Goal: Task Accomplishment & Management: Manage account settings

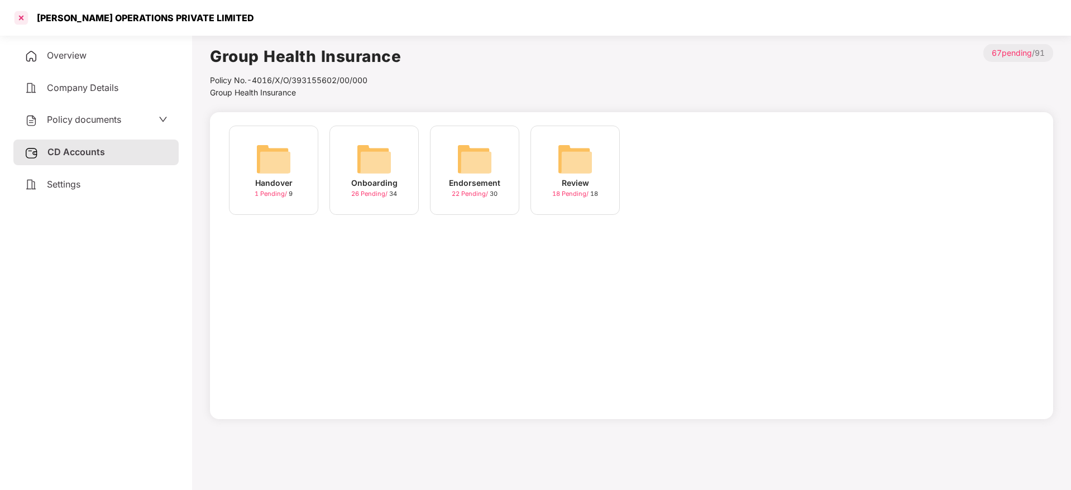
click at [27, 21] on div at bounding box center [21, 18] width 18 height 18
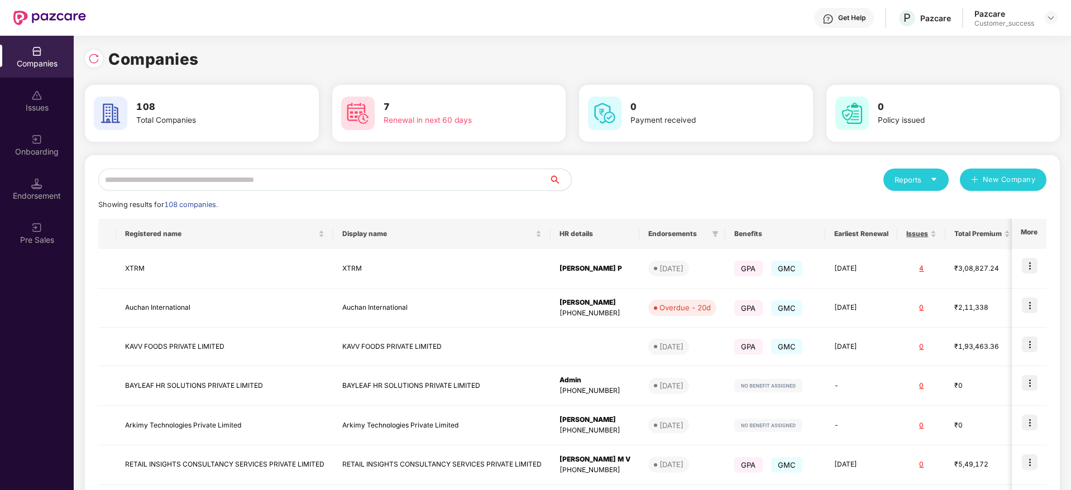
click at [259, 179] on input "text" at bounding box center [323, 180] width 451 height 22
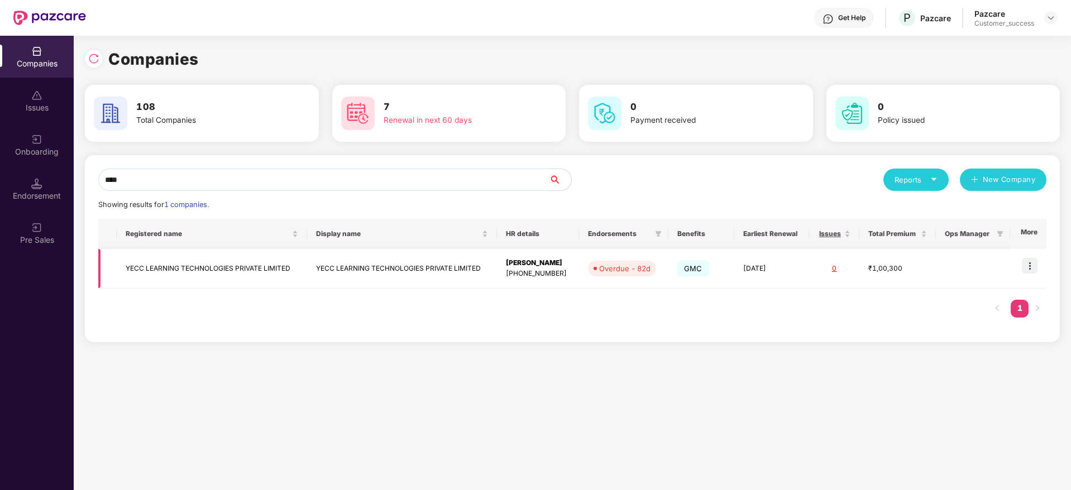
type input "****"
click at [1037, 268] on img at bounding box center [1030, 266] width 16 height 16
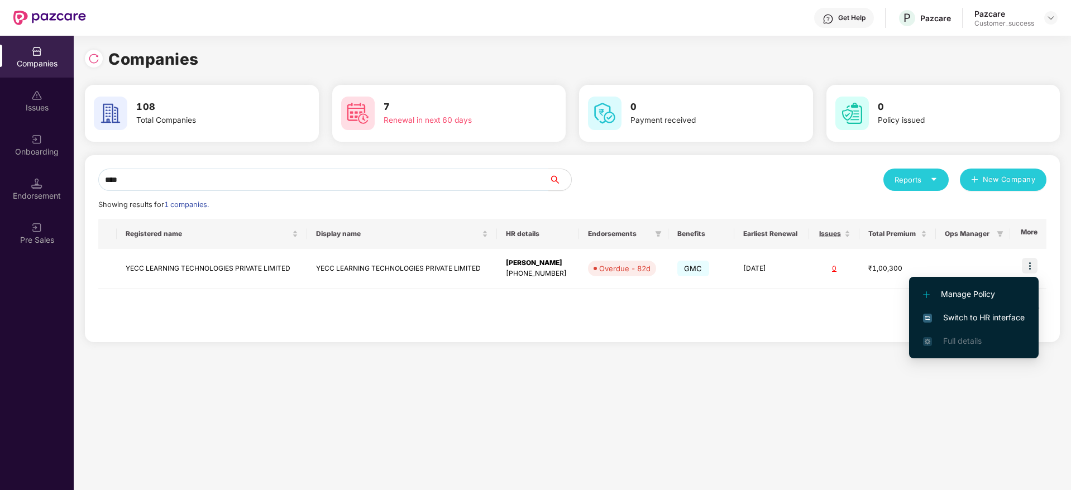
click at [962, 308] on li "Switch to HR interface" at bounding box center [974, 317] width 130 height 23
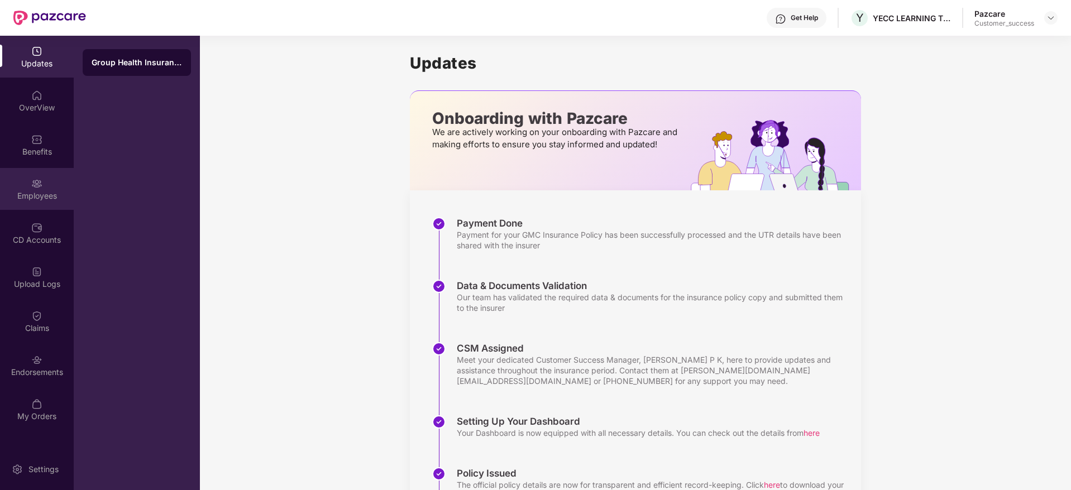
click at [55, 175] on div "Employees" at bounding box center [37, 189] width 74 height 42
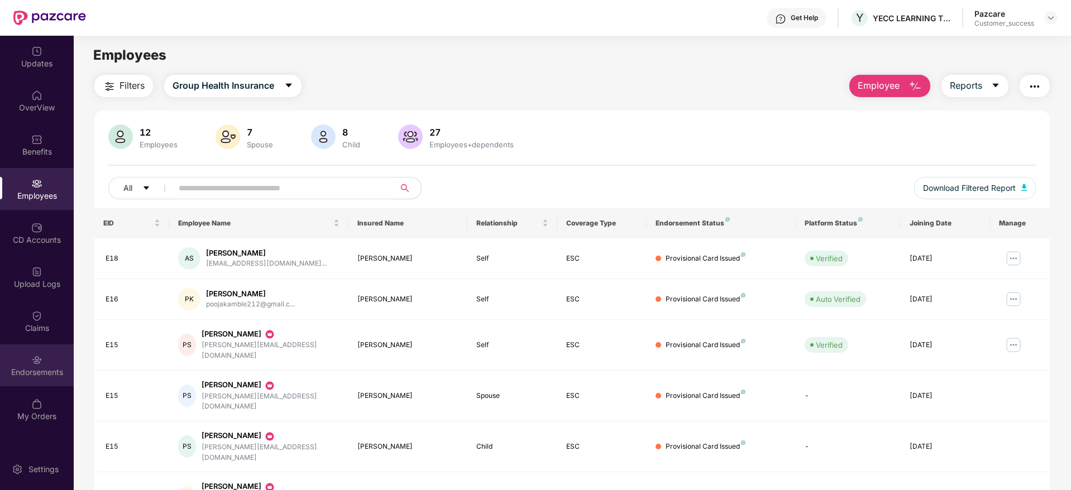
click at [39, 364] on img at bounding box center [36, 360] width 11 height 11
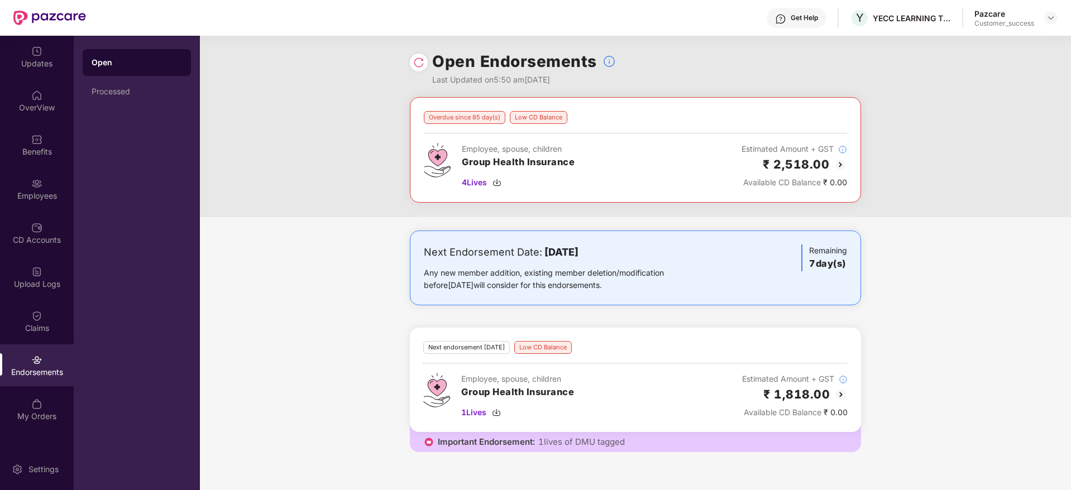
click at [843, 167] on img at bounding box center [840, 164] width 13 height 13
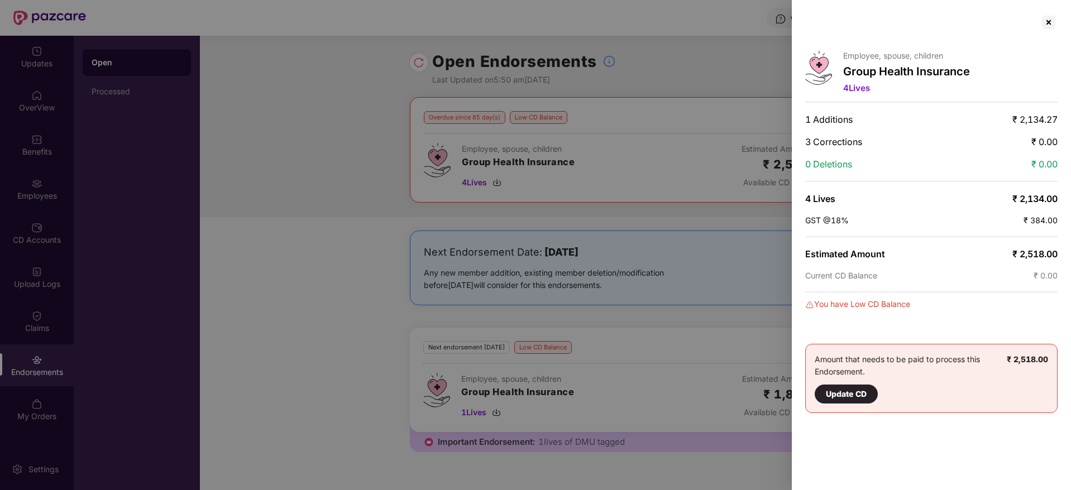
click at [718, 145] on div at bounding box center [535, 245] width 1071 height 490
click at [1043, 22] on div at bounding box center [1049, 22] width 18 height 18
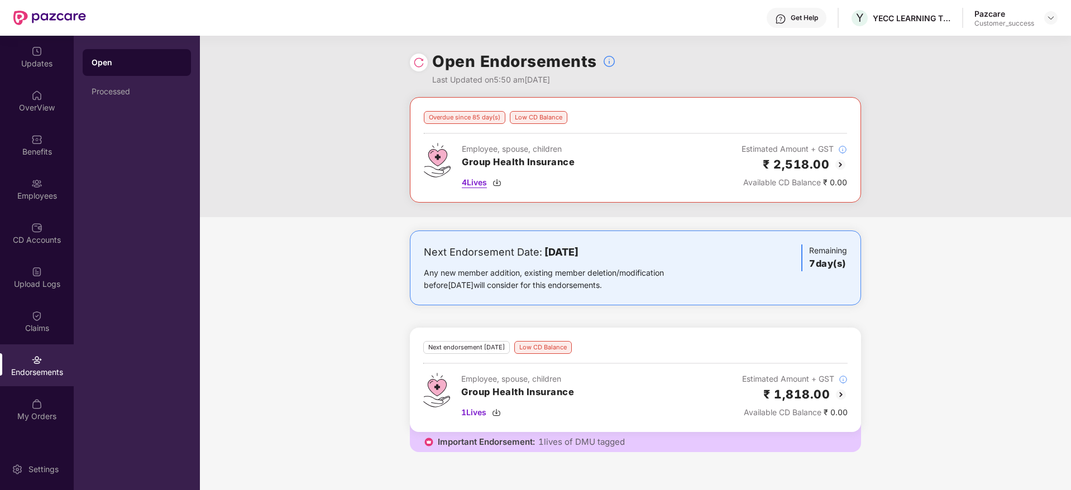
click at [485, 180] on span "4 Lives" at bounding box center [474, 182] width 25 height 12
click at [483, 413] on span "1 Lives" at bounding box center [473, 413] width 25 height 12
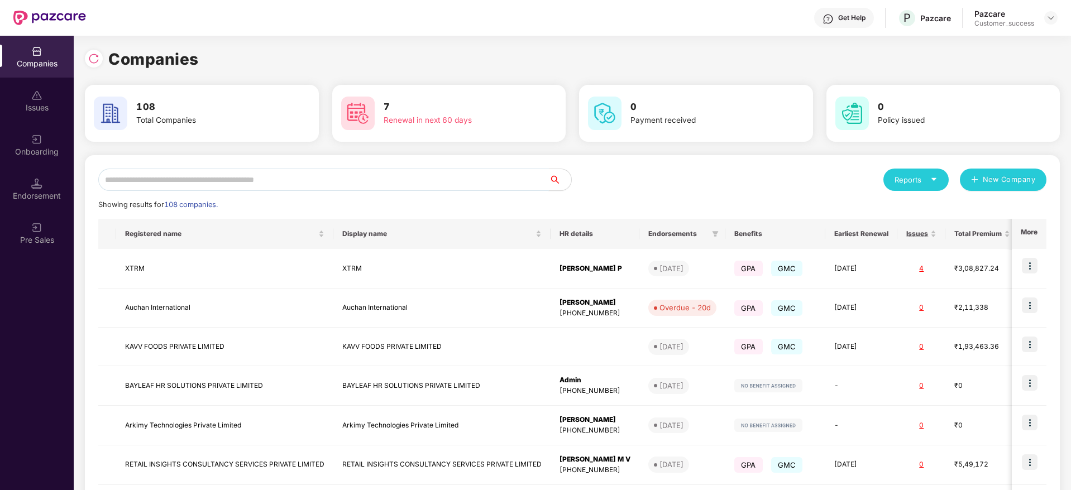
click at [188, 176] on input "text" at bounding box center [323, 180] width 451 height 22
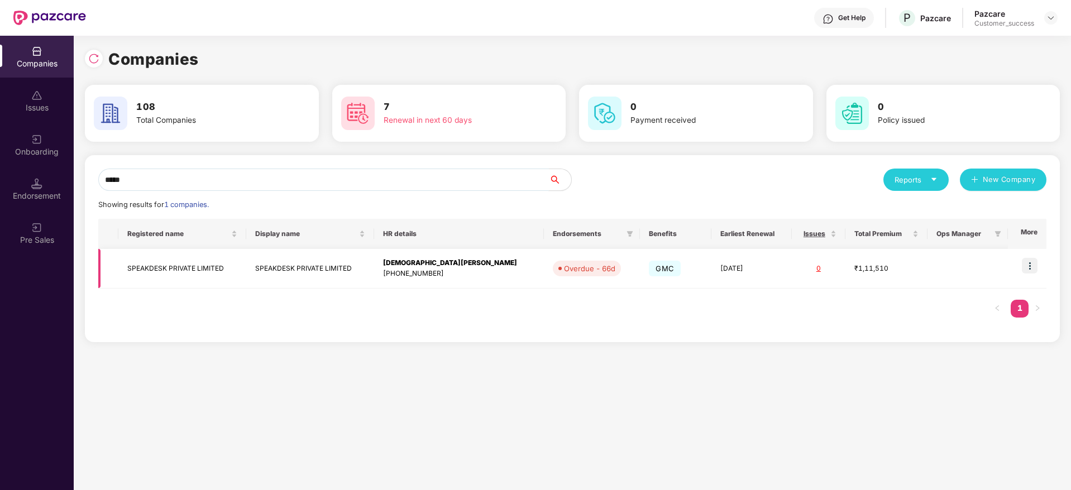
type input "*****"
click at [166, 272] on td "SPEAKDESK PRIVATE LIMITED" at bounding box center [182, 269] width 128 height 40
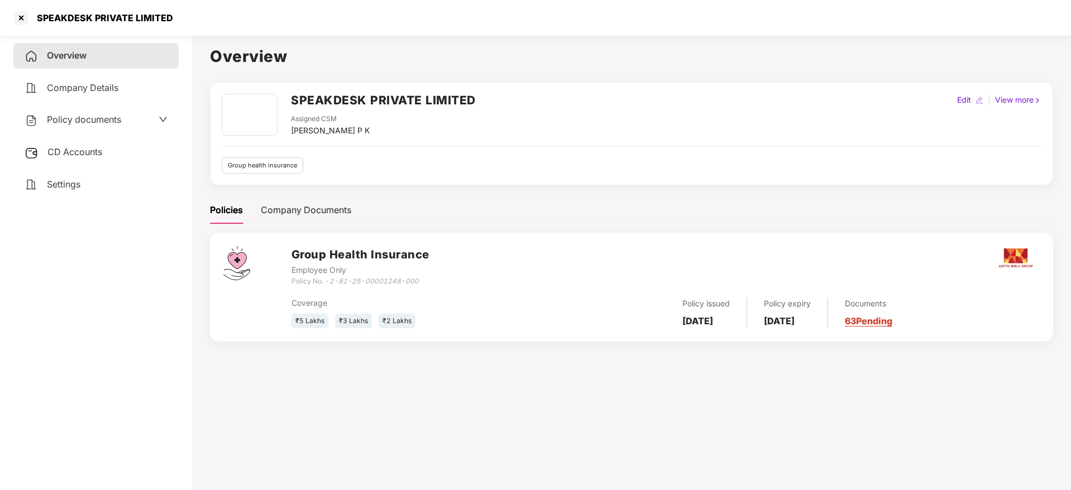
click at [101, 18] on div "SPEAKDESK PRIVATE LIMITED" at bounding box center [101, 17] width 143 height 11
copy div "SPEAKDESK PRIVATE LIMITED"
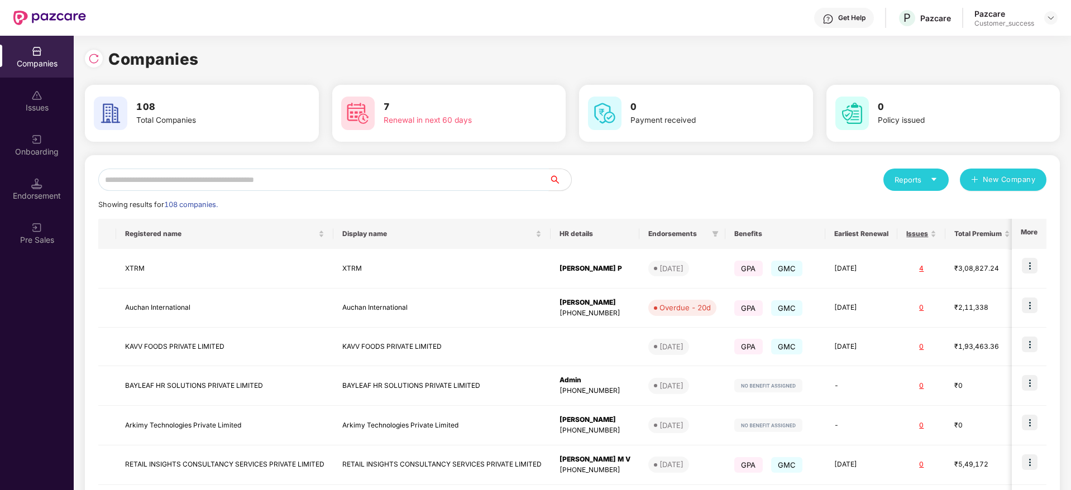
click at [206, 169] on input "text" at bounding box center [323, 180] width 451 height 22
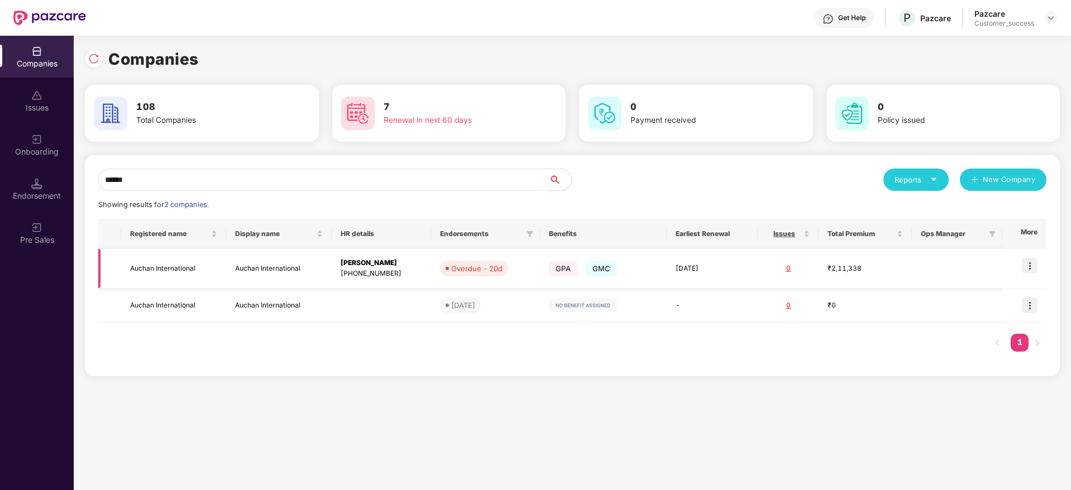
type input "******"
click at [185, 279] on td "Auchan International" at bounding box center [174, 269] width 106 height 40
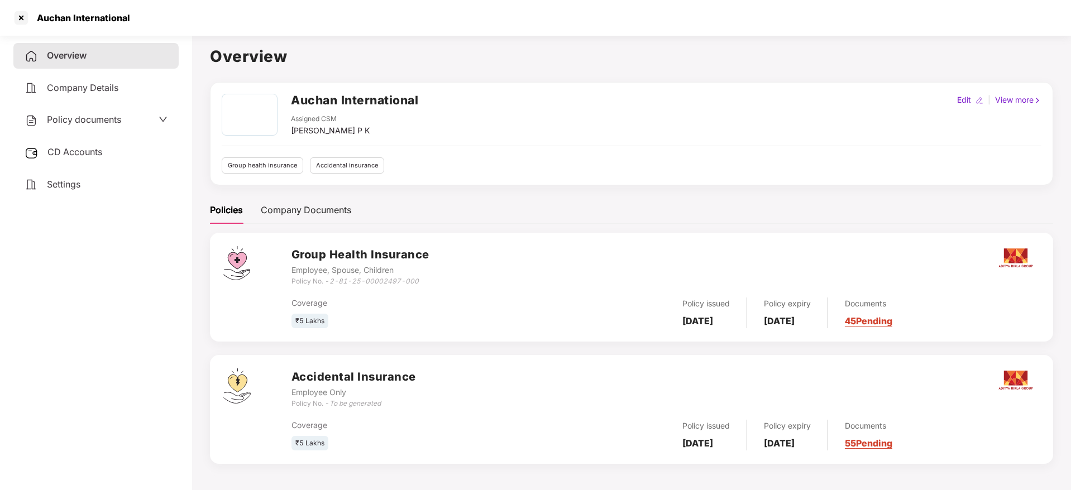
click at [336, 106] on h2 "Auchan International" at bounding box center [354, 100] width 127 height 18
copy h2 "Auchan International"
click at [361, 283] on icon "2-81-25-00002497-000" at bounding box center [374, 281] width 89 height 8
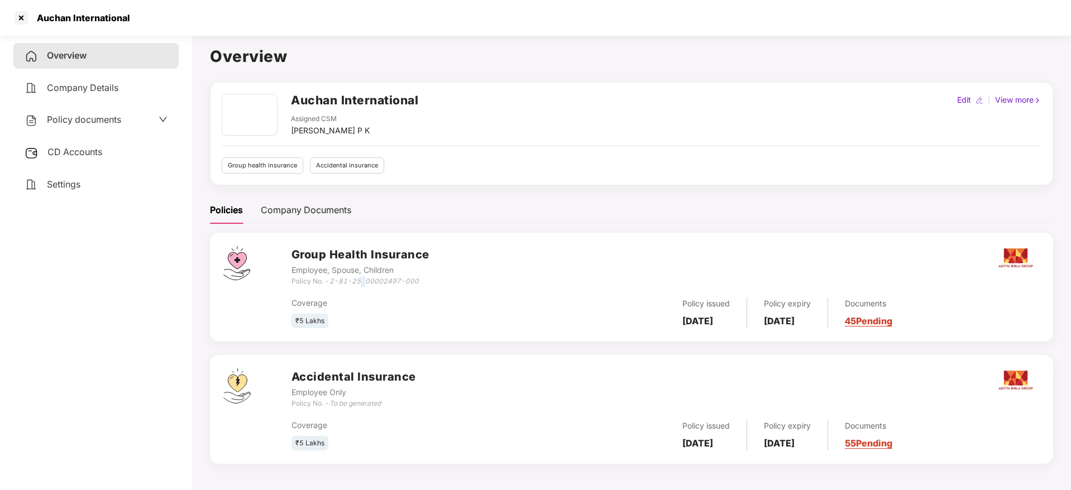
click at [361, 283] on icon "2-81-25-00002497-000" at bounding box center [374, 281] width 89 height 8
click at [330, 278] on div "Policy No. - 2-81-25-00002497-000" at bounding box center [361, 281] width 138 height 11
drag, startPoint x: 332, startPoint y: 282, endPoint x: 426, endPoint y: 280, distance: 93.8
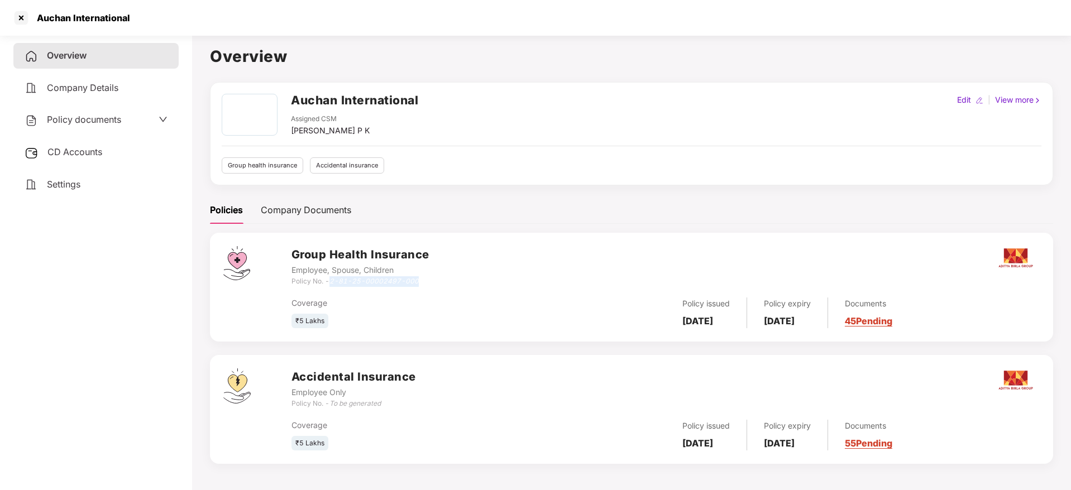
click at [426, 280] on div "Policy No. - 2-81-25-00002497-000" at bounding box center [361, 281] width 138 height 11
copy icon "2-81-25-00002497-000"
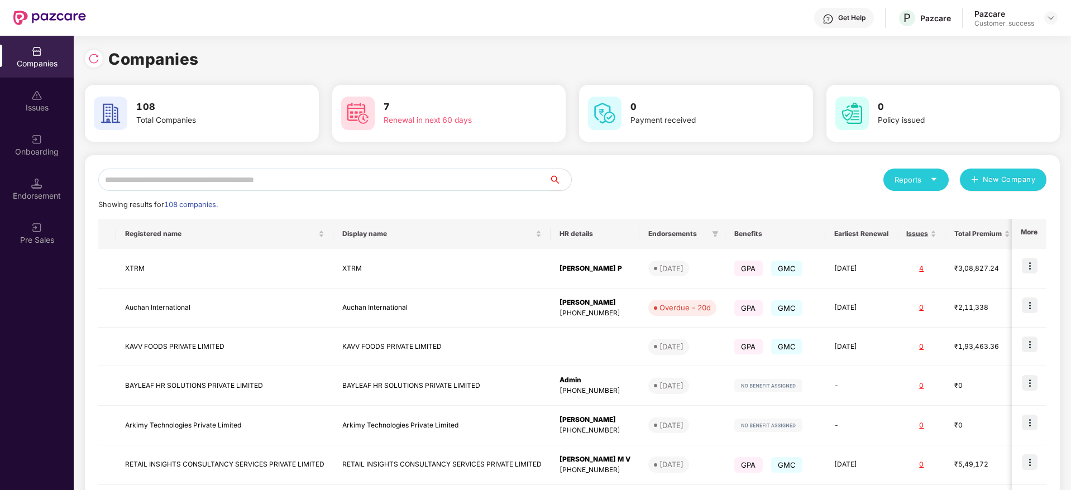
click at [133, 188] on input "text" at bounding box center [323, 180] width 451 height 22
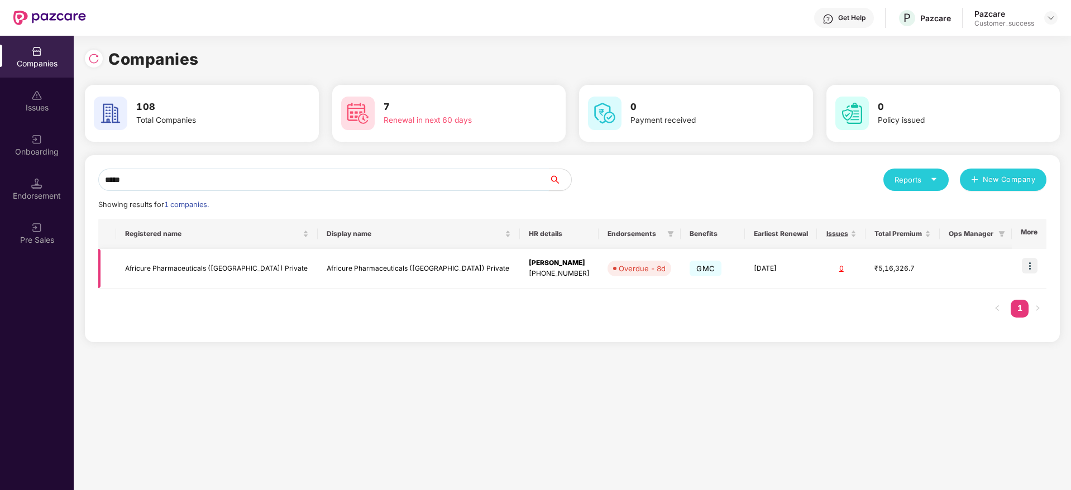
type input "*****"
click at [166, 269] on td "Africure Pharmaceuticals ([GEOGRAPHIC_DATA]) Private" at bounding box center [217, 269] width 202 height 40
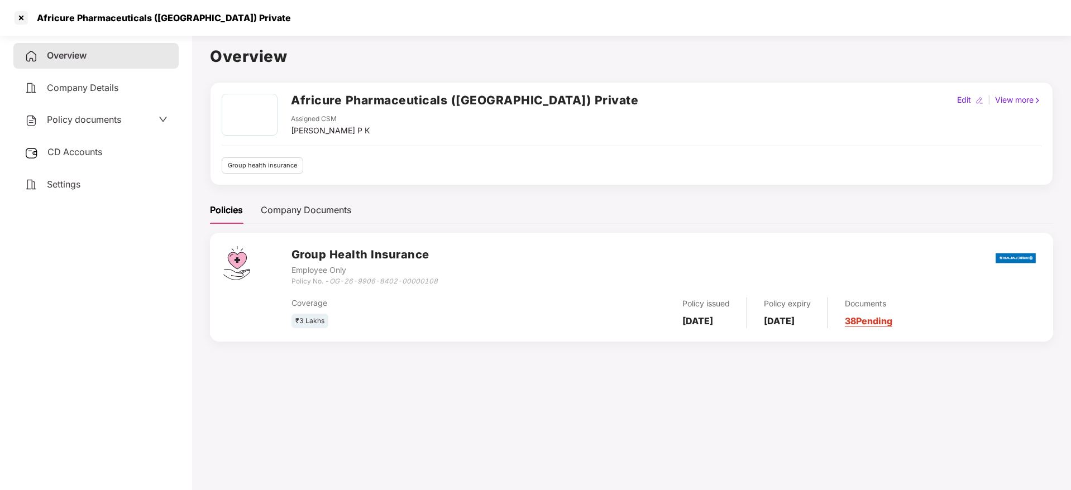
click at [92, 150] on span "CD Accounts" at bounding box center [74, 151] width 55 height 11
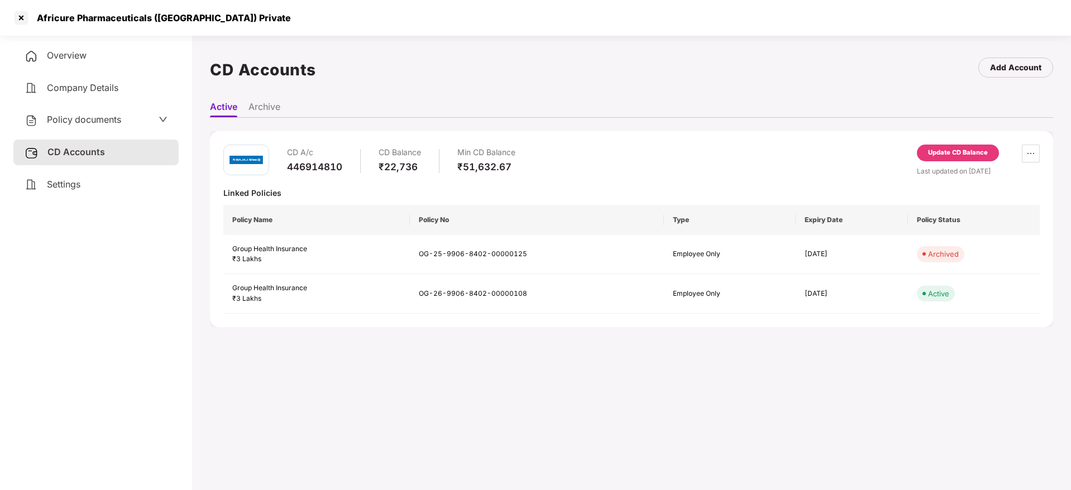
click at [118, 114] on span "Policy documents" at bounding box center [84, 119] width 74 height 11
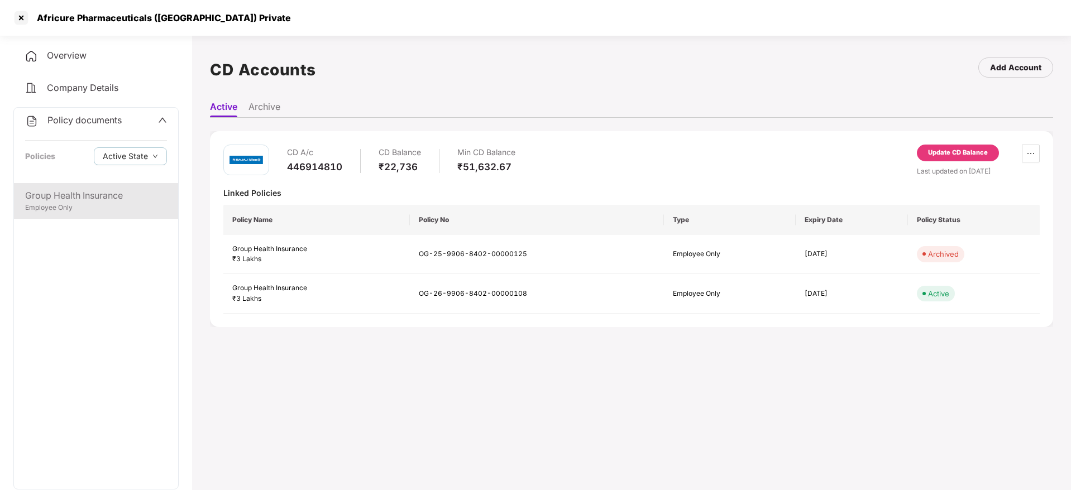
click at [85, 191] on div "Group Health Insurance" at bounding box center [96, 196] width 142 height 14
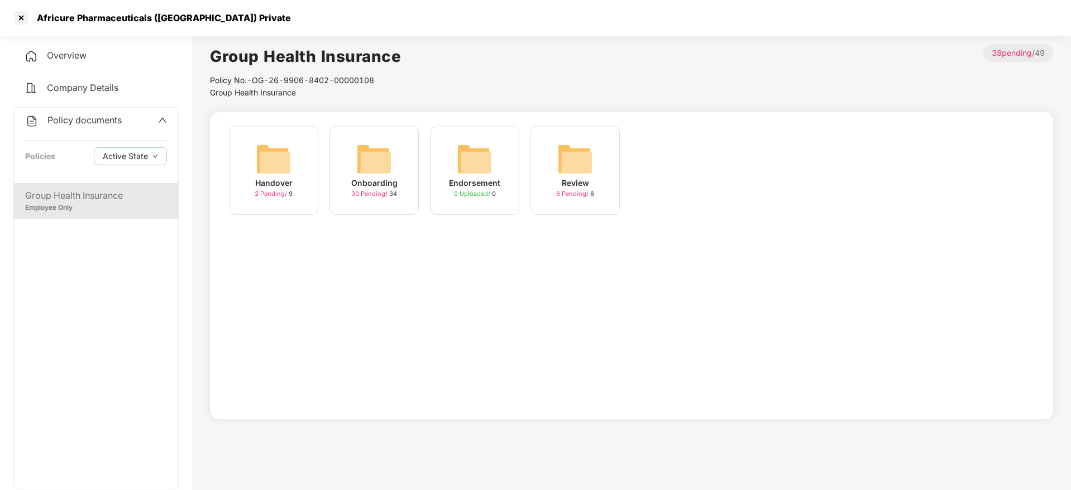
click at [381, 168] on img at bounding box center [374, 159] width 36 height 36
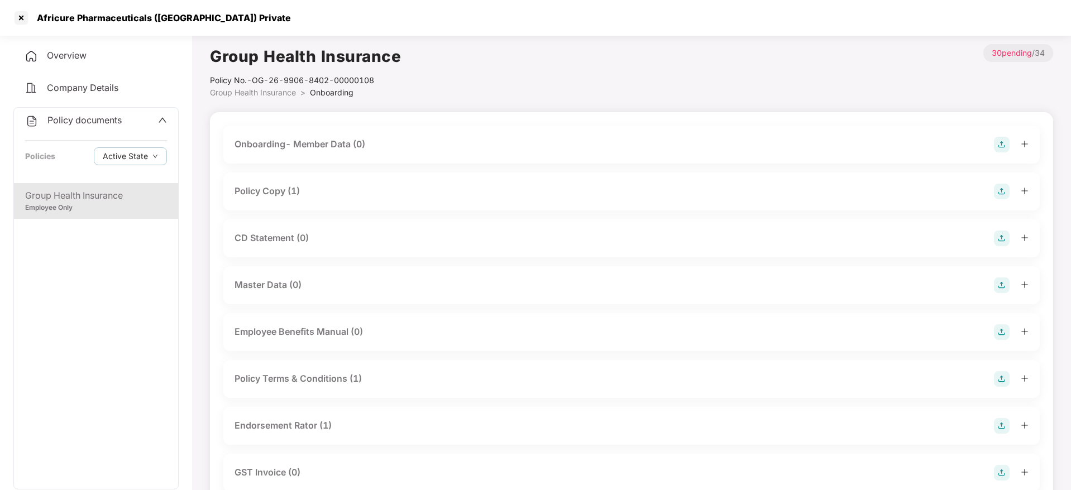
click at [822, 236] on div "CD Statement (0)" at bounding box center [632, 239] width 794 height 16
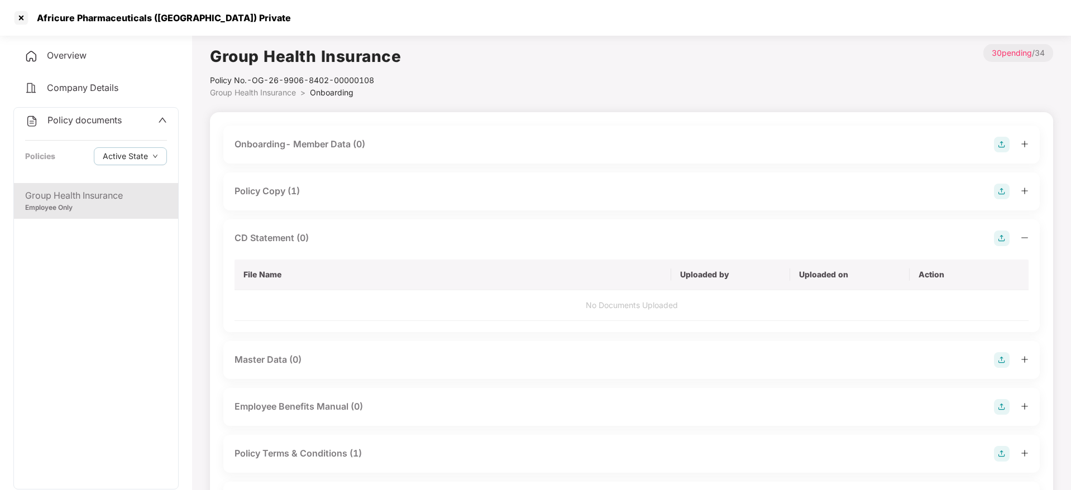
click at [998, 238] on img at bounding box center [1002, 239] width 16 height 16
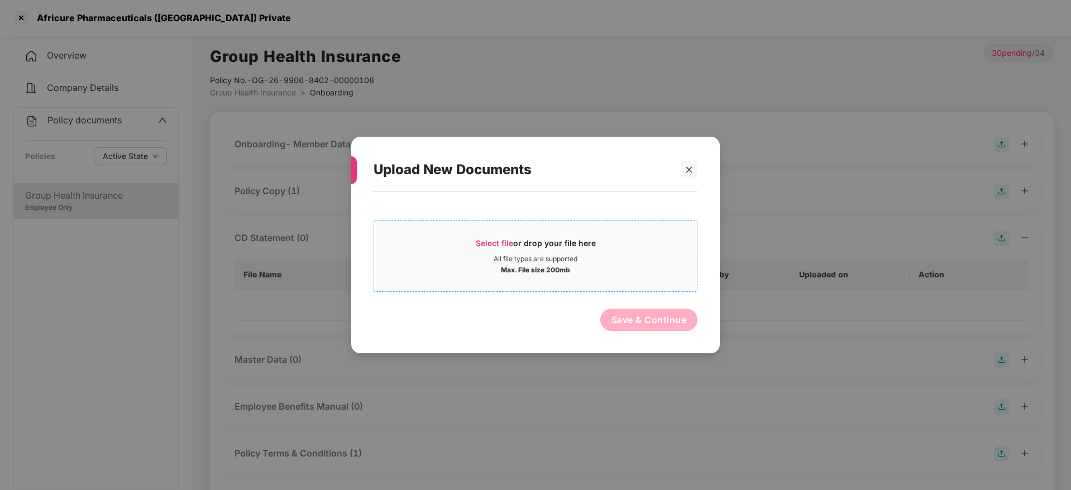
click at [478, 245] on span "Select file" at bounding box center [494, 242] width 37 height 9
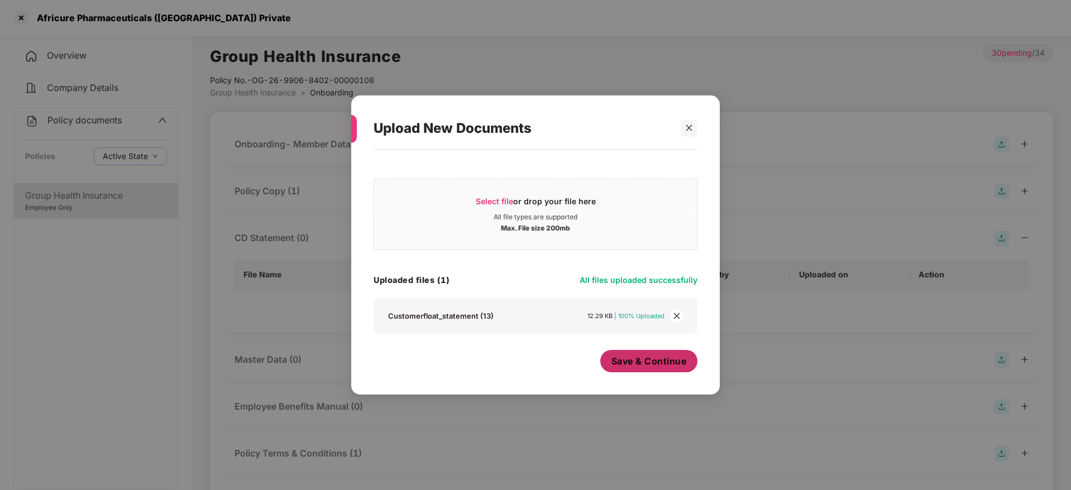
click at [612, 367] on span "Save & Continue" at bounding box center [649, 361] width 75 height 12
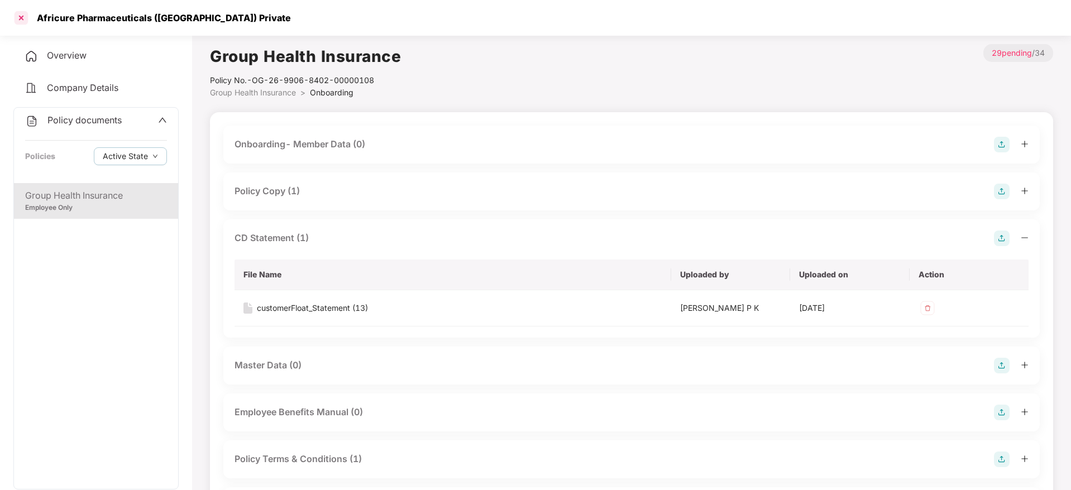
click at [23, 11] on div at bounding box center [21, 18] width 18 height 18
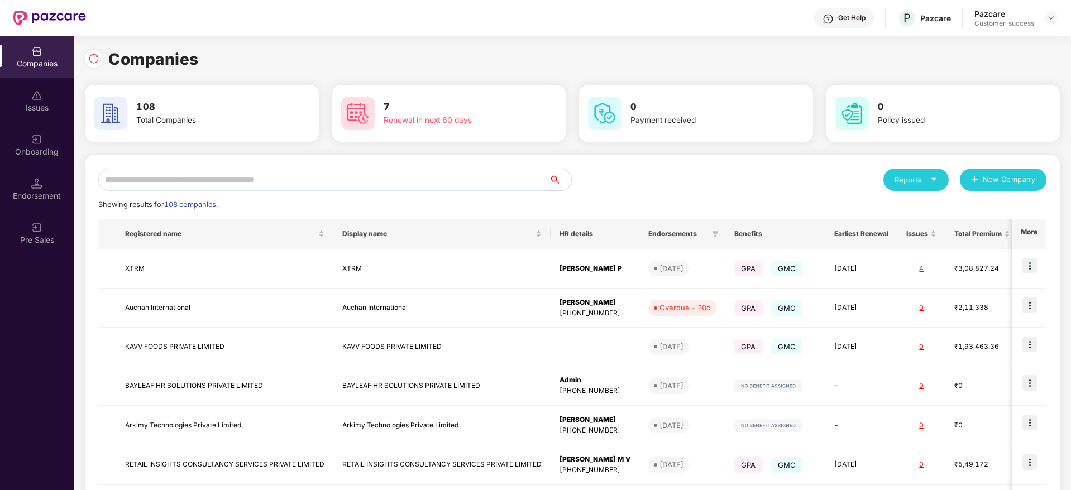
click at [177, 176] on input "text" at bounding box center [323, 180] width 451 height 22
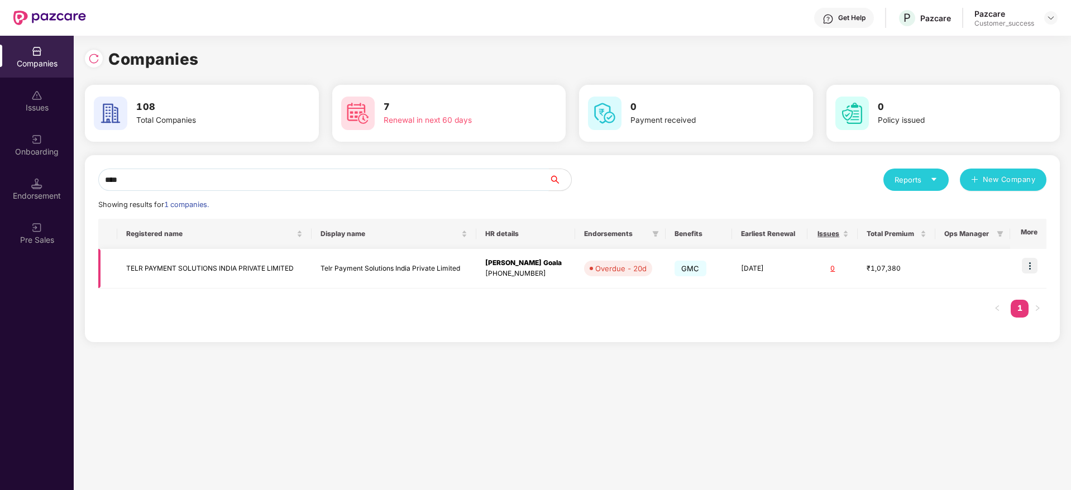
type input "****"
click at [205, 278] on td "TELR PAYMENT SOLUTIONS INDIA PRIVATE LIMITED" at bounding box center [214, 269] width 194 height 40
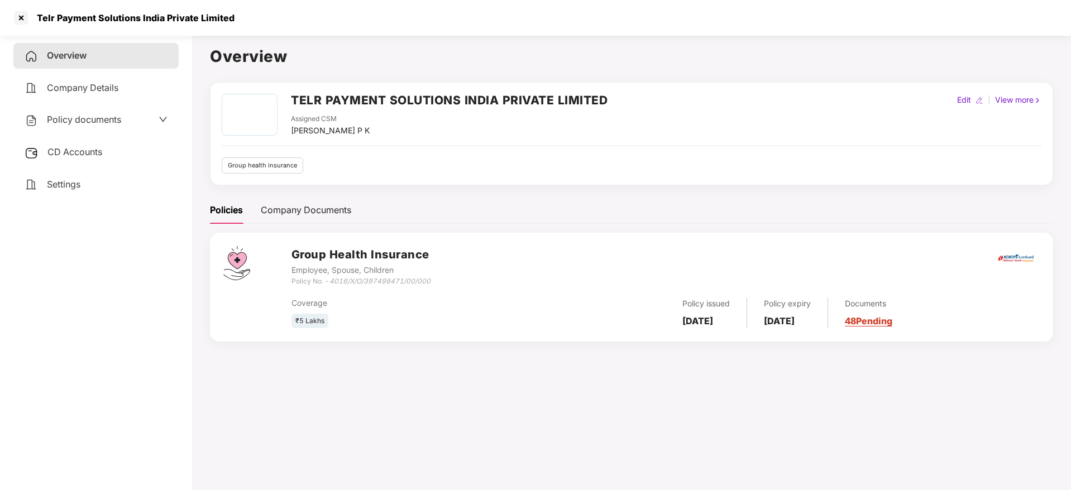
click at [74, 146] on span "CD Accounts" at bounding box center [74, 151] width 55 height 11
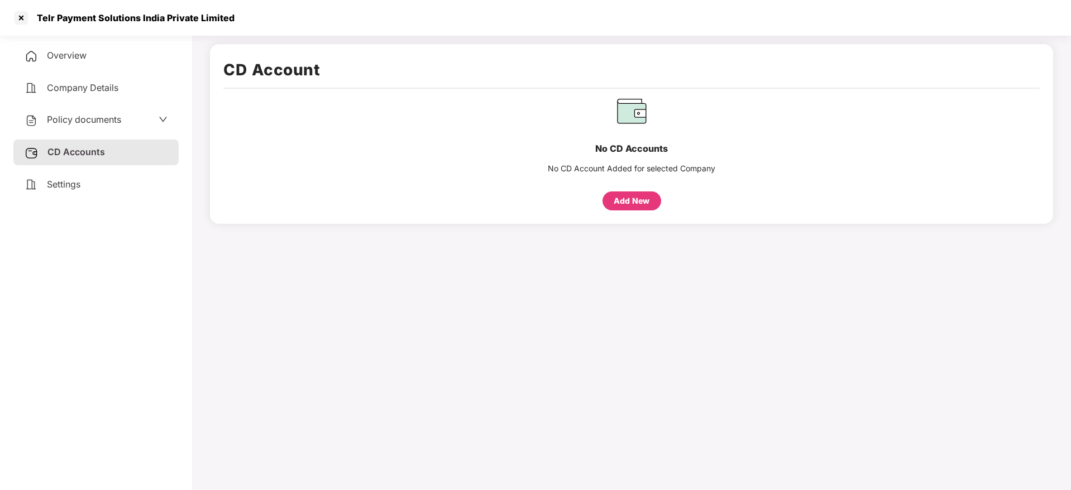
click at [103, 111] on div "Policy documents" at bounding box center [95, 120] width 165 height 26
click at [97, 126] on div "Policy documents" at bounding box center [73, 120] width 97 height 15
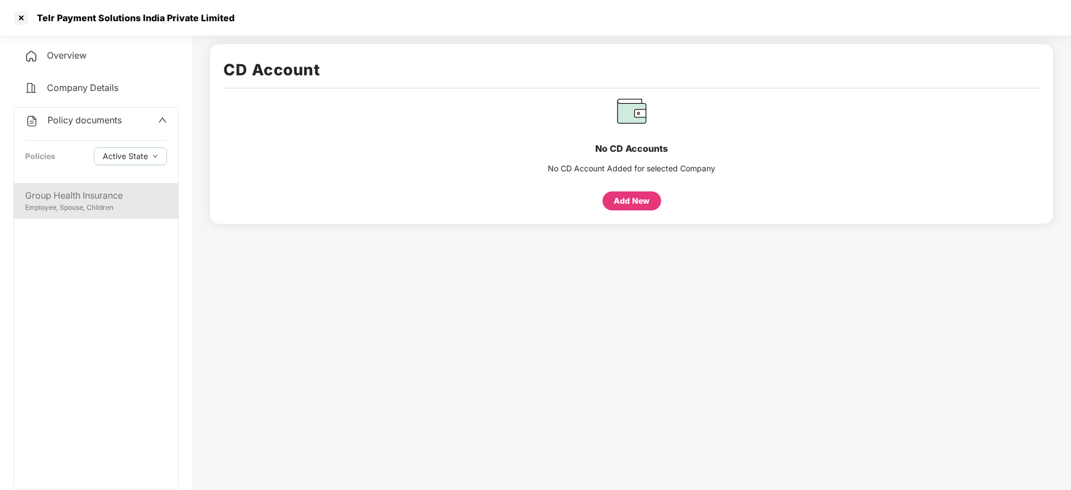
click at [79, 195] on div "Group Health Insurance" at bounding box center [96, 196] width 142 height 14
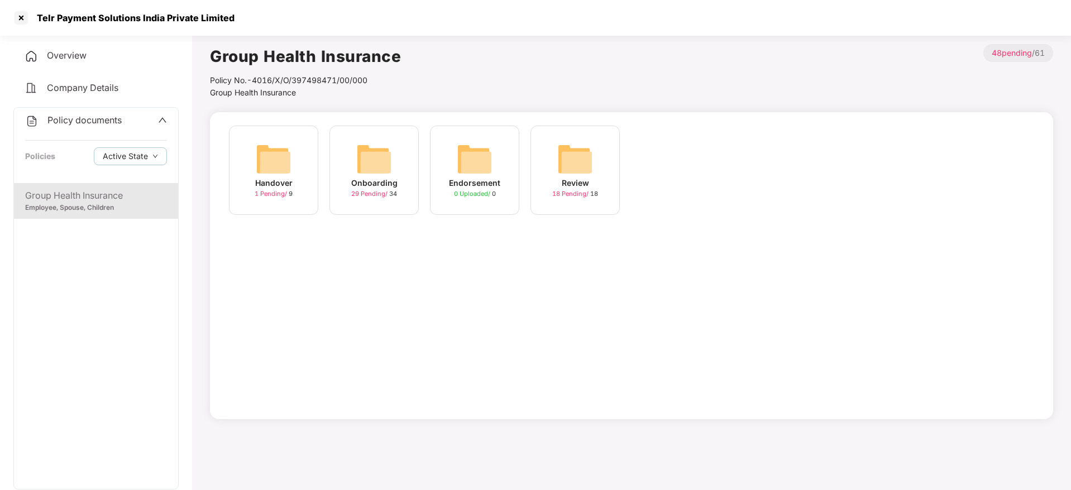
click at [380, 187] on div "Onboarding" at bounding box center [374, 183] width 46 height 12
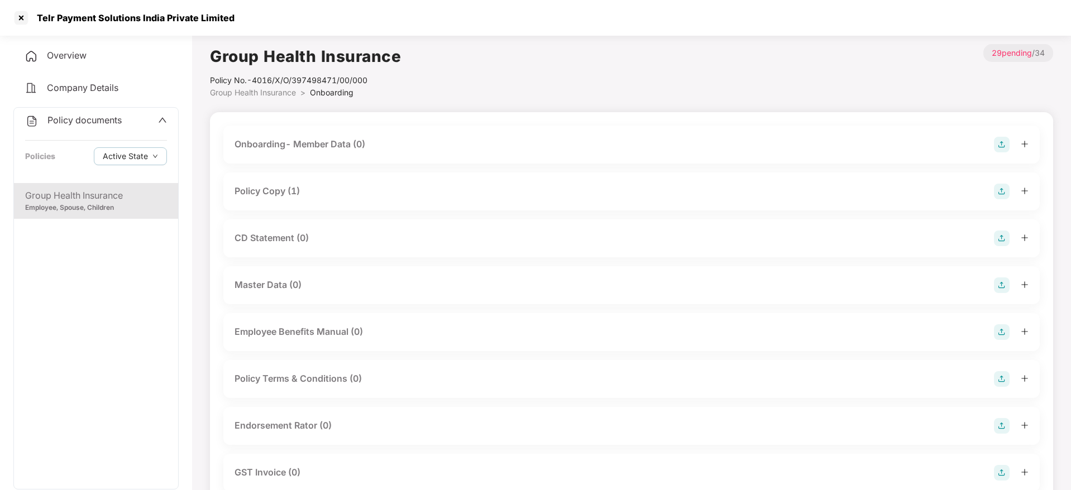
scroll to position [50, 0]
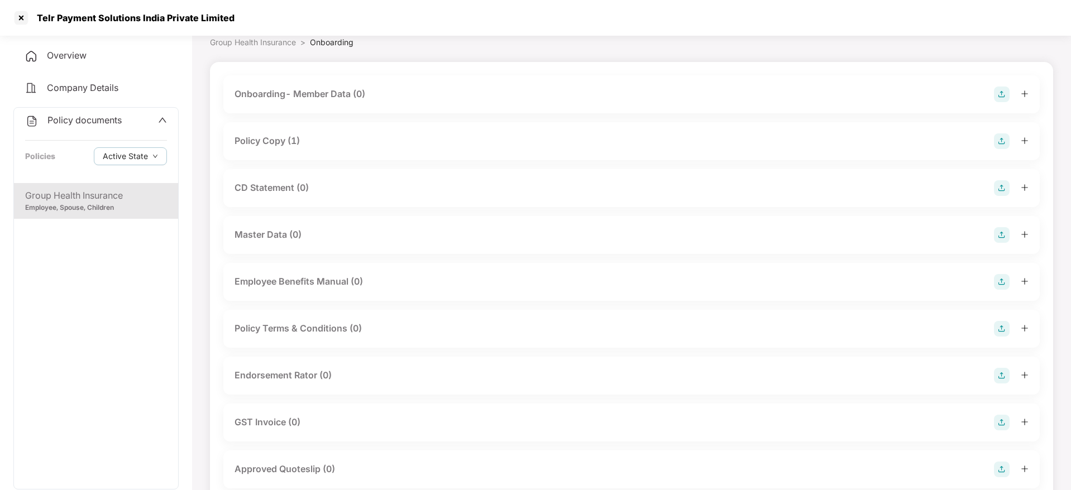
click at [311, 381] on div "Endorsement Rator (0)" at bounding box center [283, 376] width 97 height 14
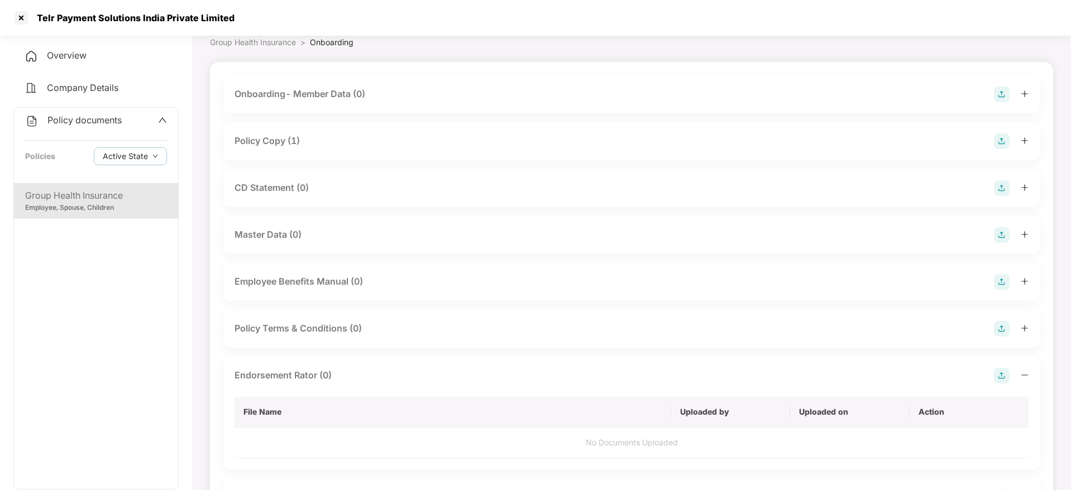
click at [994, 378] on div "Endorsement Rator (0)" at bounding box center [632, 376] width 794 height 16
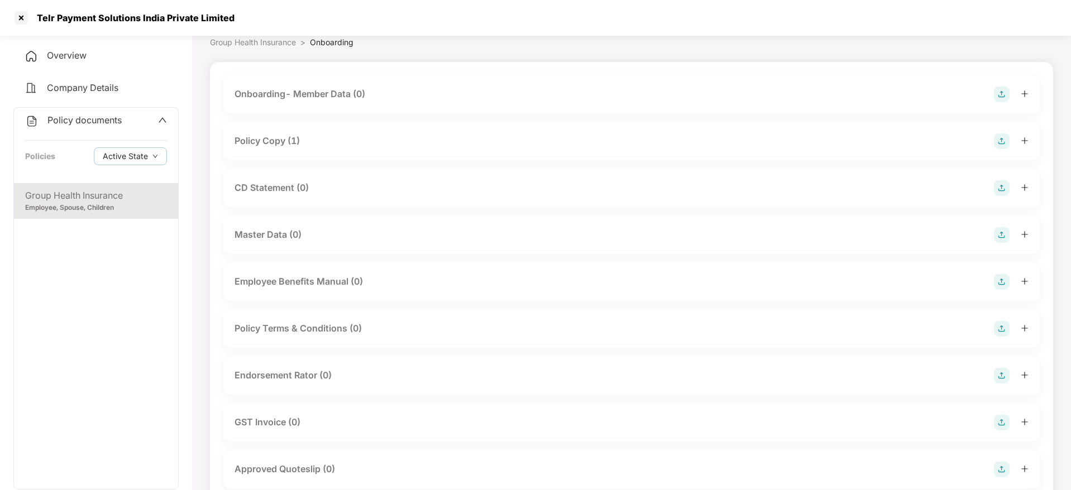
click at [327, 384] on div "Endorsement Rator (0)" at bounding box center [631, 376] width 817 height 38
click at [311, 371] on div "Endorsement Rator (0)" at bounding box center [283, 376] width 97 height 14
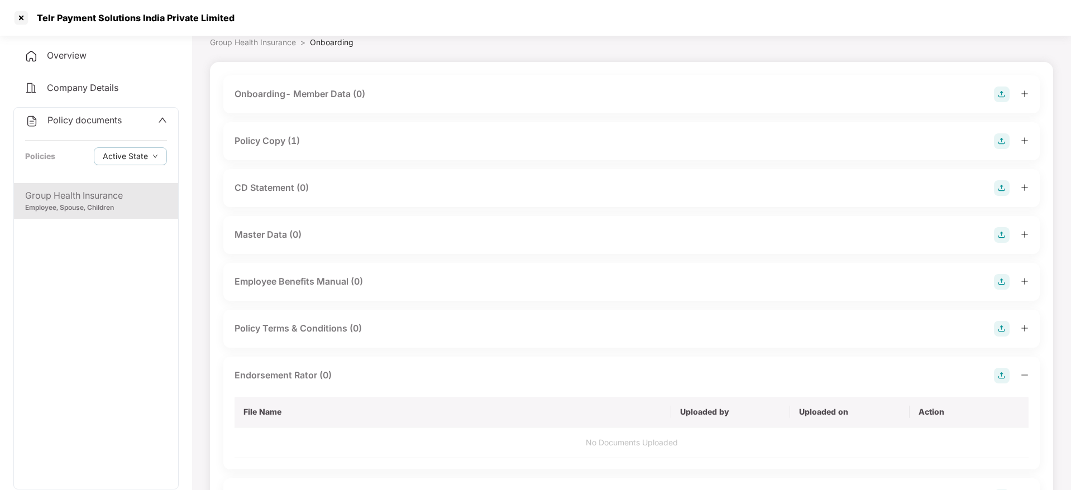
click at [1003, 376] on img at bounding box center [1002, 376] width 16 height 16
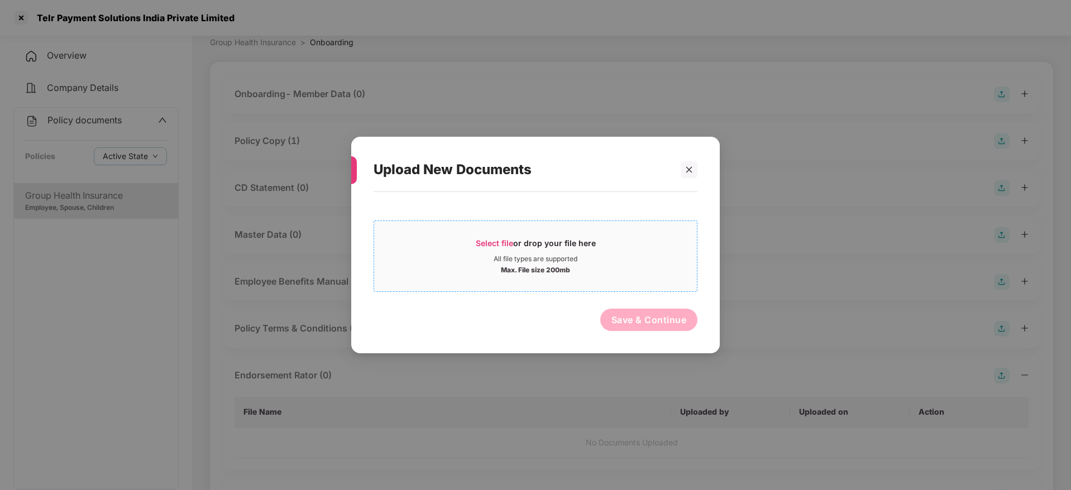
click at [487, 237] on span "Select file or drop your file here All file types are supported Max. File size …" at bounding box center [535, 257] width 323 height 54
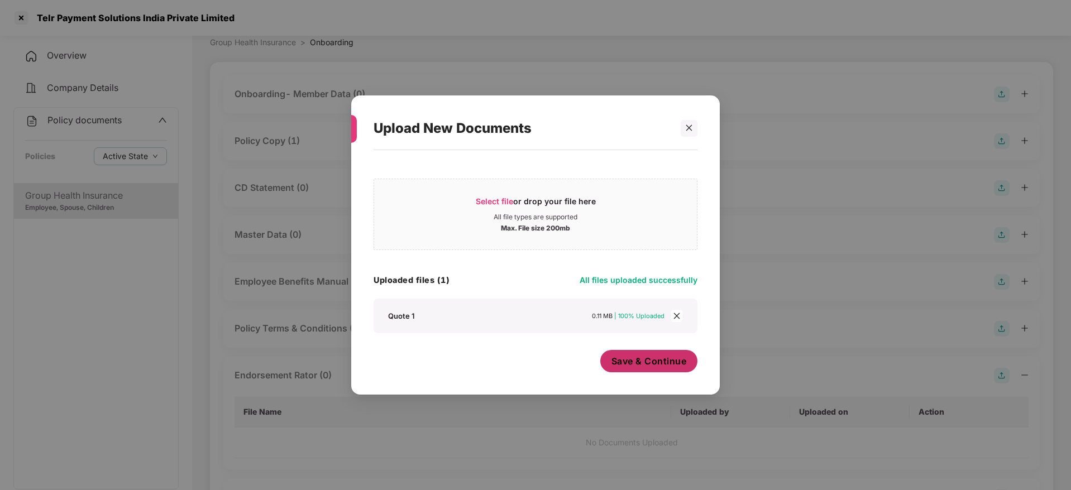
click at [660, 361] on span "Save & Continue" at bounding box center [649, 361] width 75 height 12
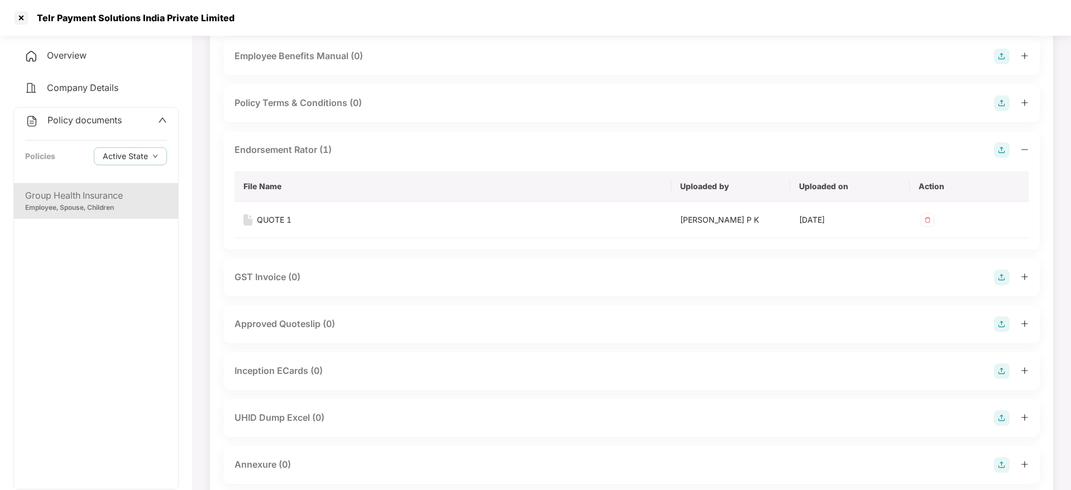
scroll to position [299, 0]
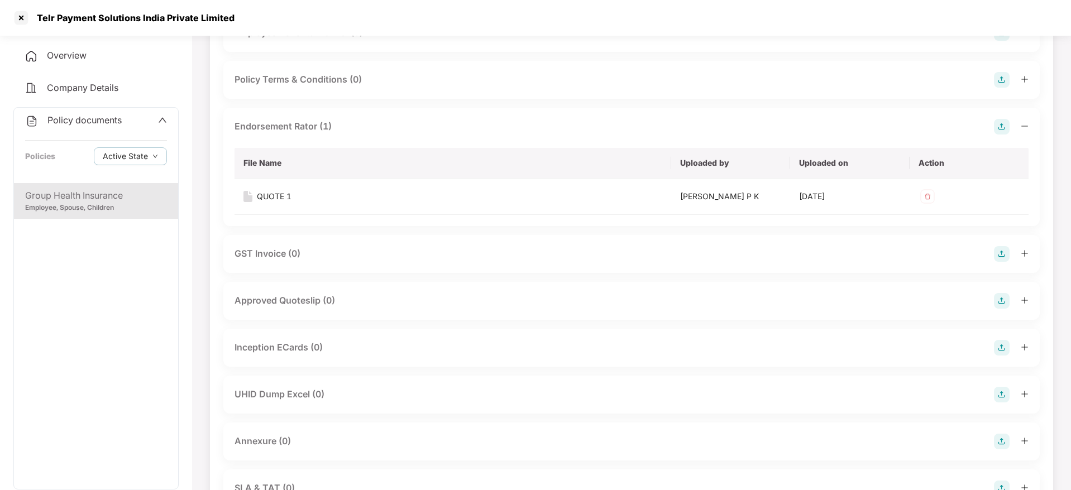
click at [273, 435] on div "Annexure (0)" at bounding box center [263, 442] width 56 height 14
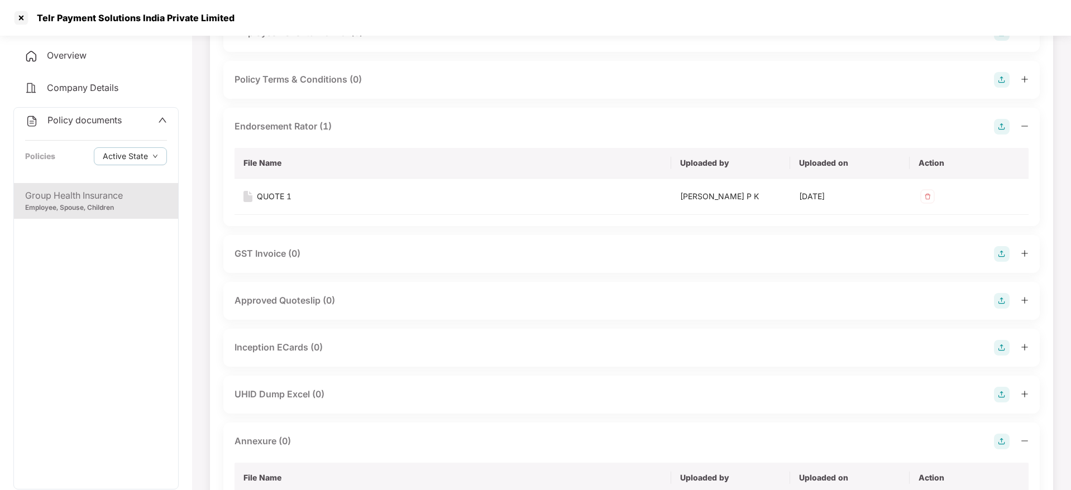
click at [1006, 440] on img at bounding box center [1002, 442] width 16 height 16
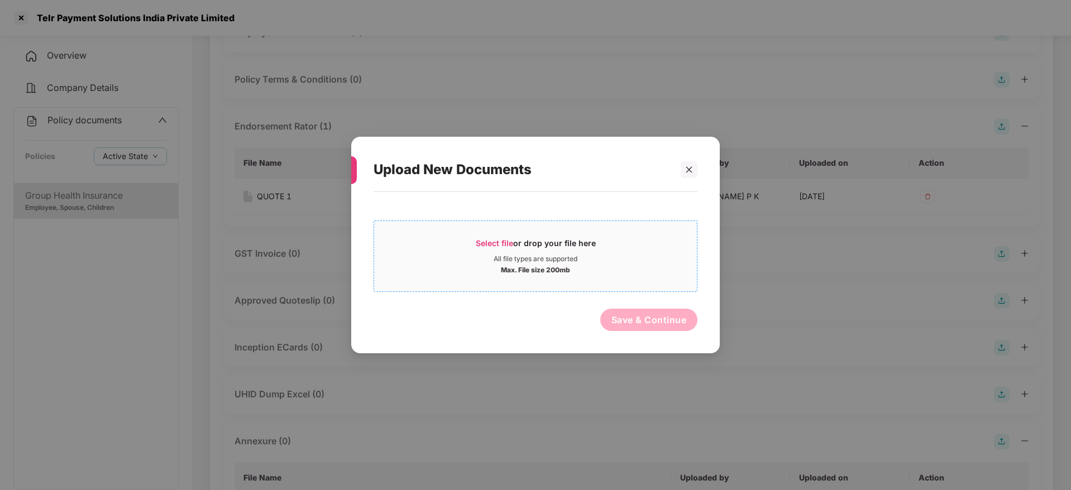
click at [490, 247] on span "Select file" at bounding box center [494, 242] width 37 height 9
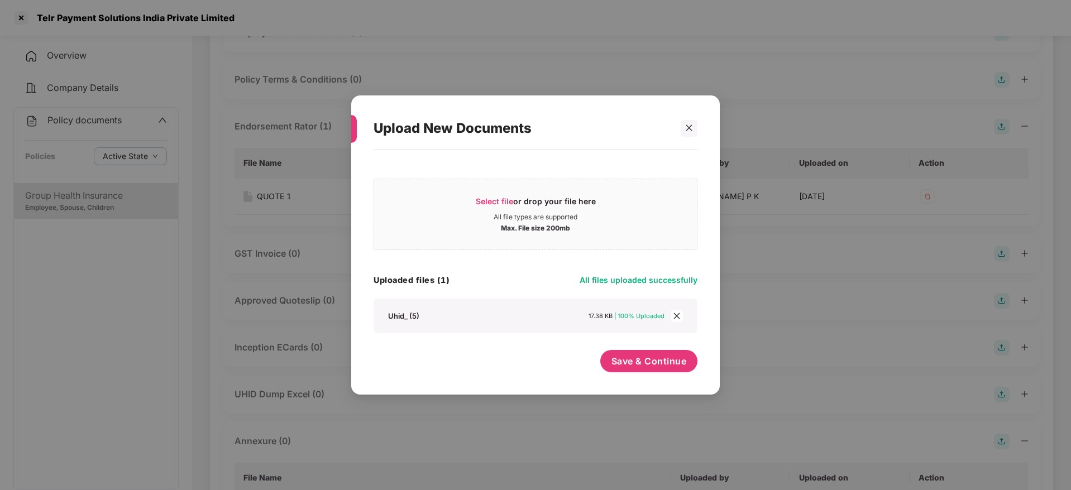
click at [632, 376] on div "Save & Continue" at bounding box center [649, 364] width 98 height 28
click at [642, 359] on span "Save & Continue" at bounding box center [649, 361] width 75 height 12
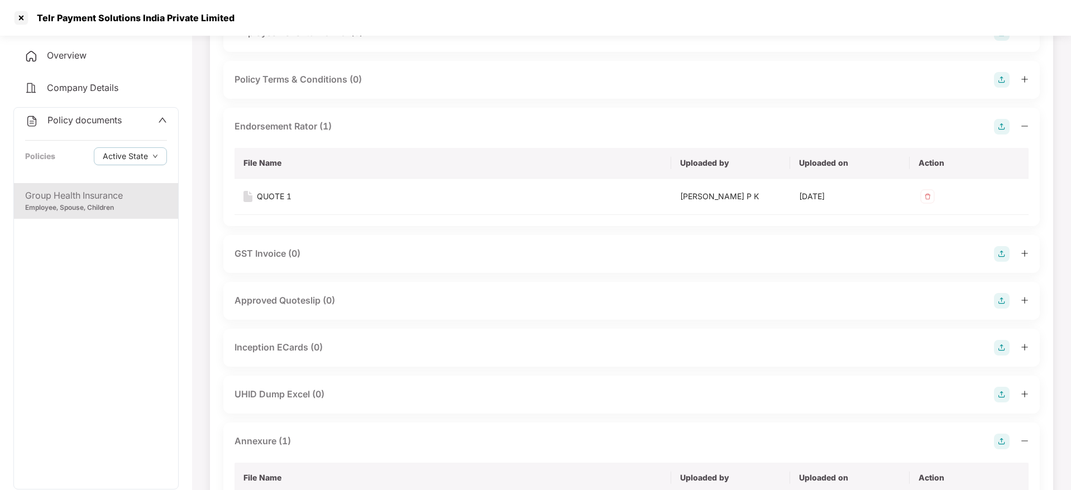
click at [146, 12] on div "Telr Payment Solutions India Private Limited" at bounding box center [132, 17] width 204 height 11
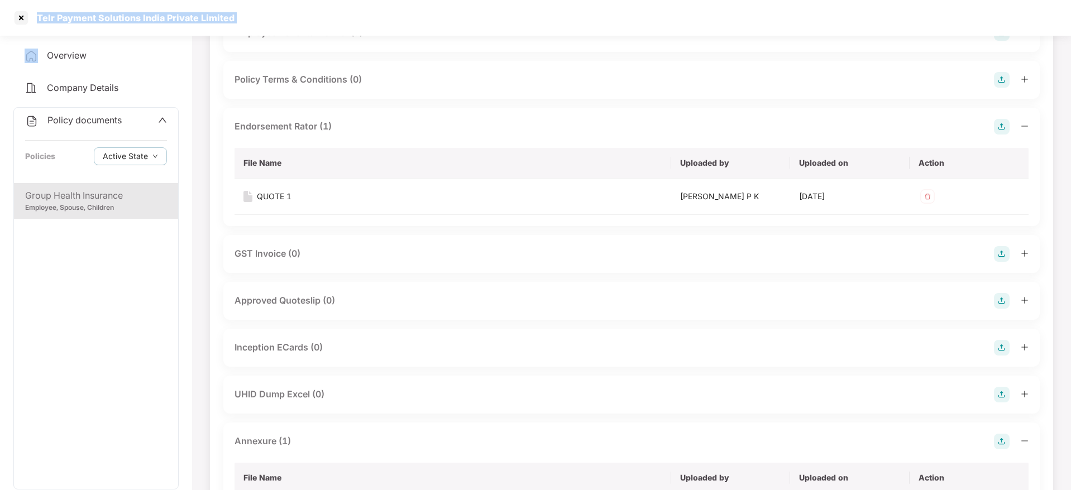
copy div "Telr Payment Solutions India Private Limited"
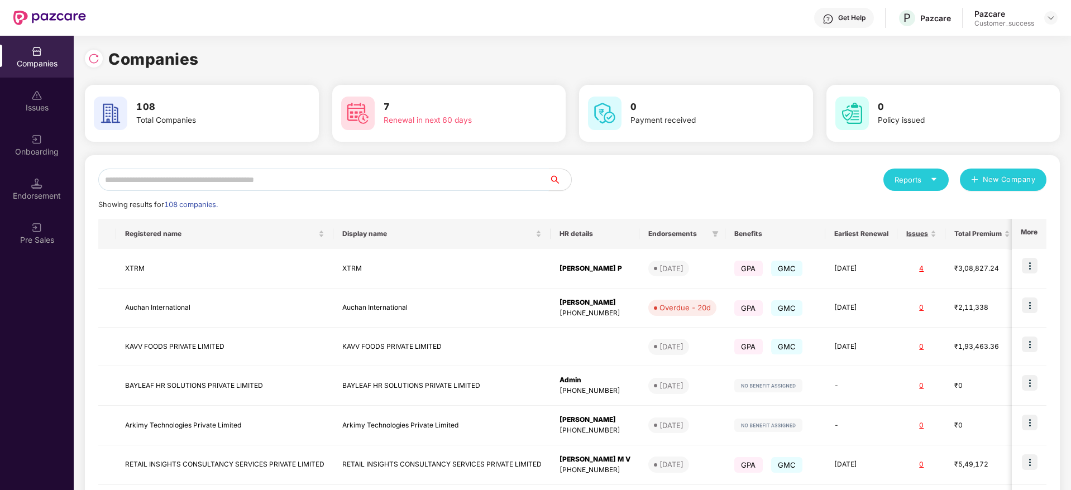
click at [218, 190] on input "text" at bounding box center [323, 180] width 451 height 22
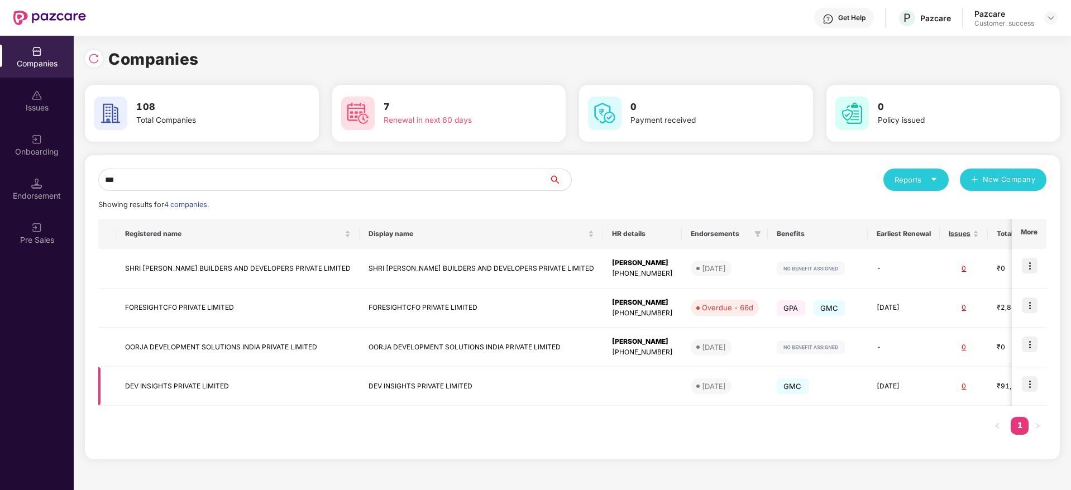
type input "***"
click at [1034, 387] on img at bounding box center [1030, 384] width 16 height 16
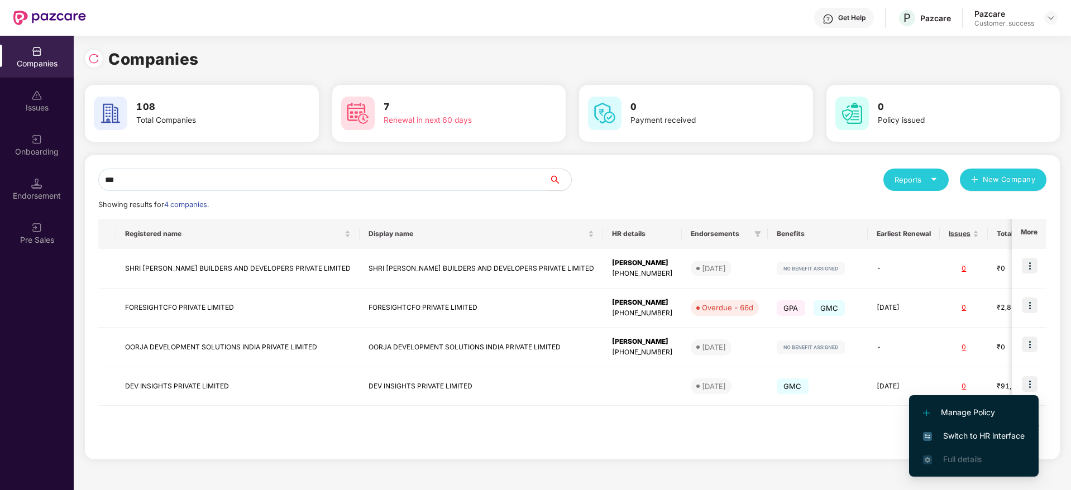
click at [991, 436] on span "Switch to HR interface" at bounding box center [974, 436] width 102 height 12
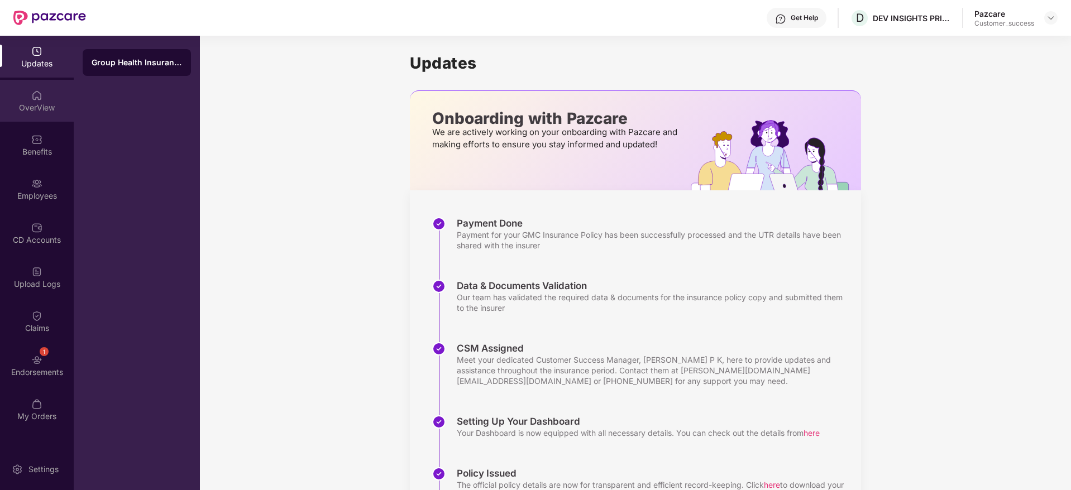
click at [46, 89] on div "OverView" at bounding box center [37, 101] width 74 height 42
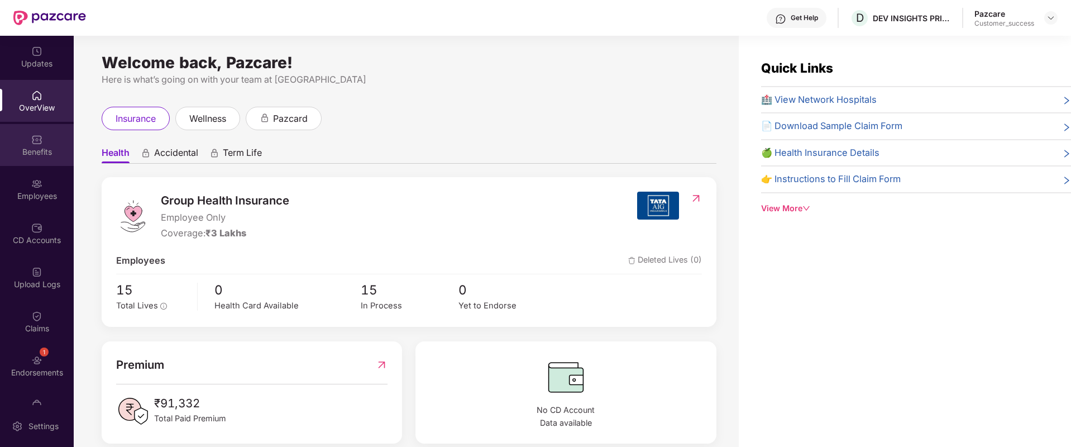
click at [39, 149] on div "Benefits" at bounding box center [37, 151] width 74 height 11
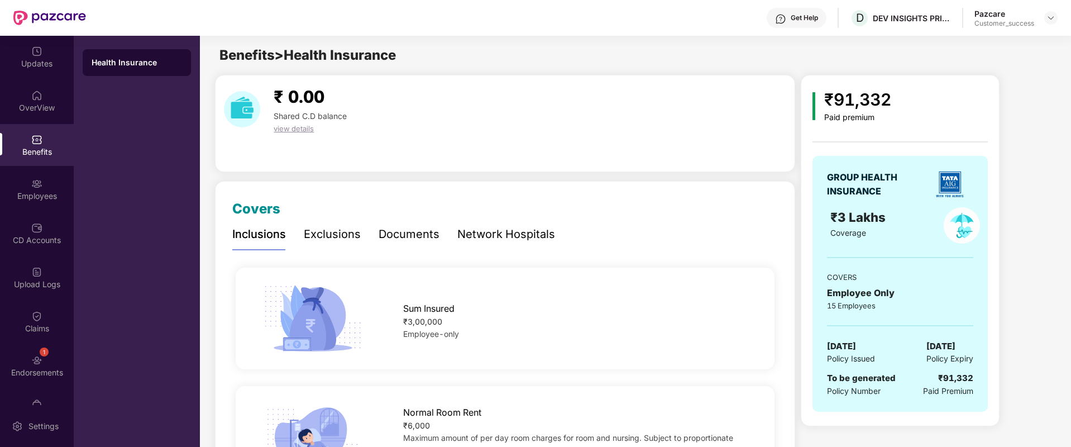
click at [331, 242] on div "Exclusions" at bounding box center [332, 234] width 57 height 17
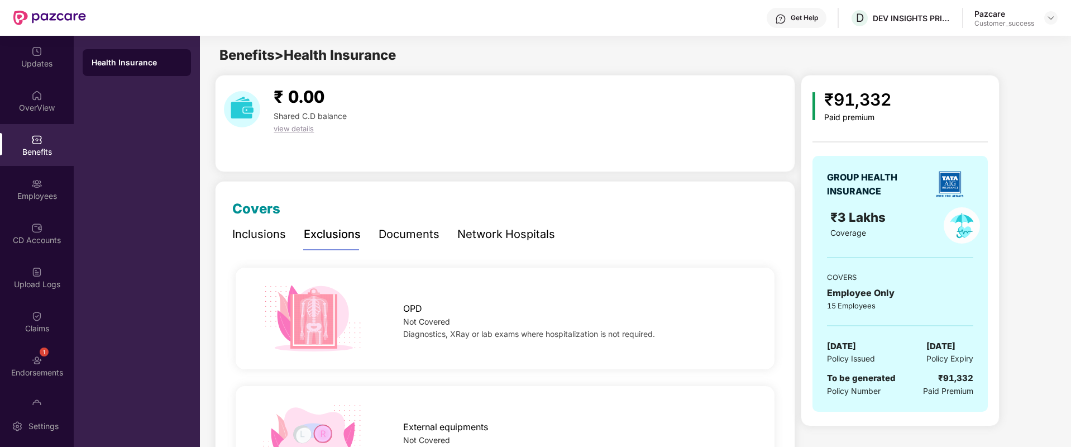
click at [381, 235] on div "Documents" at bounding box center [409, 234] width 61 height 17
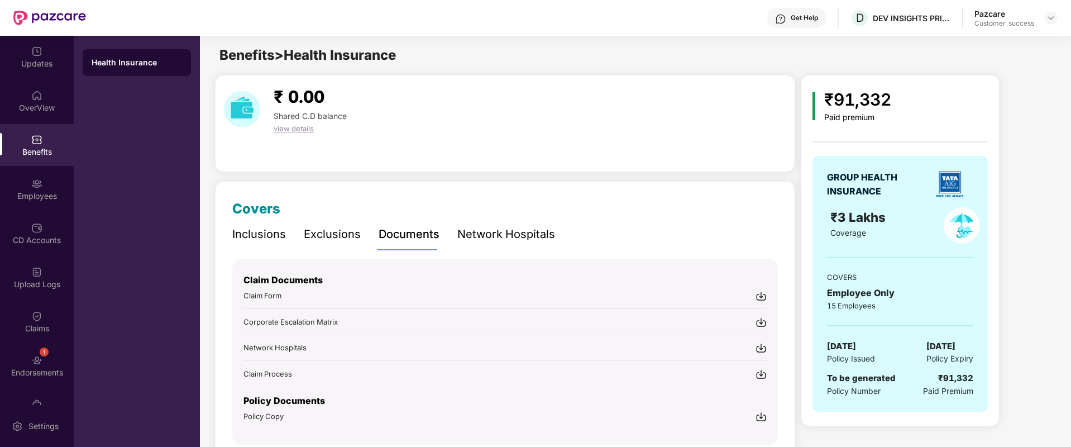
scroll to position [50, 0]
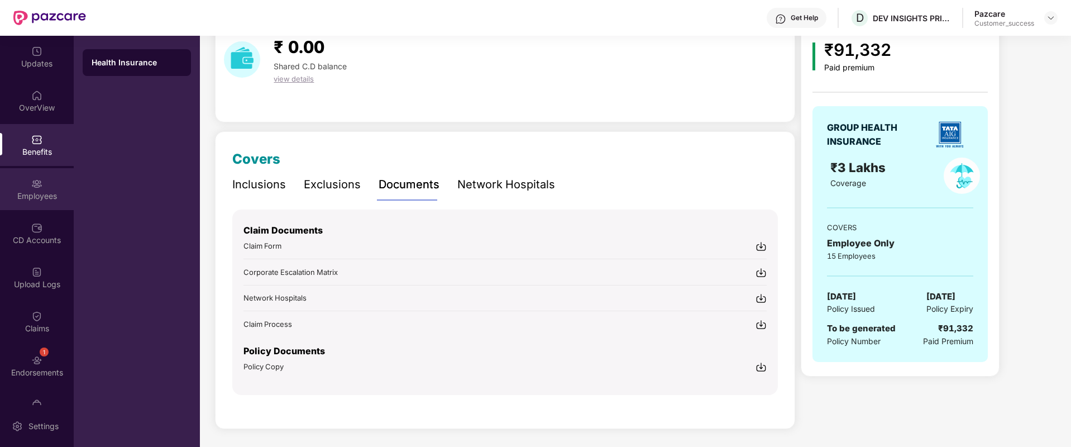
click at [21, 200] on div "Employees" at bounding box center [37, 195] width 74 height 11
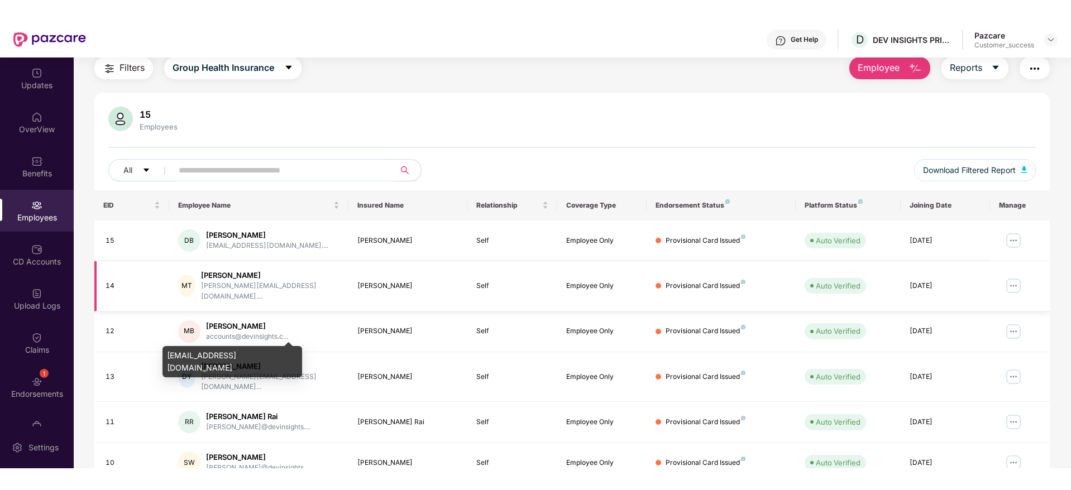
scroll to position [35, 0]
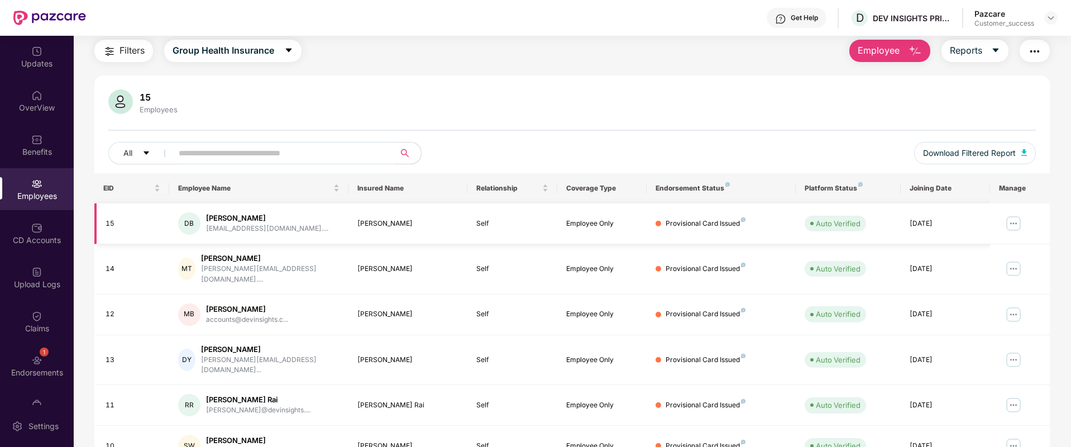
click at [1018, 225] on img at bounding box center [1014, 223] width 18 height 18
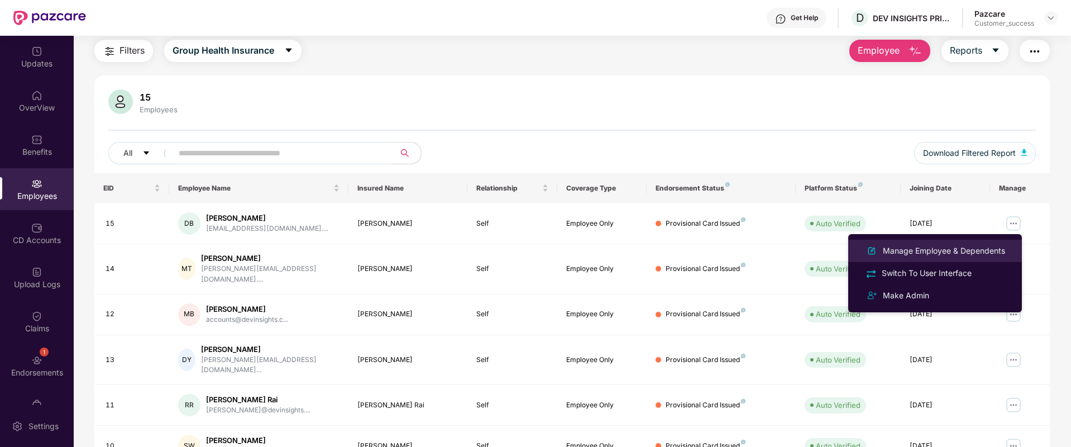
click at [976, 254] on div "Manage Employee & Dependents" at bounding box center [944, 251] width 127 height 12
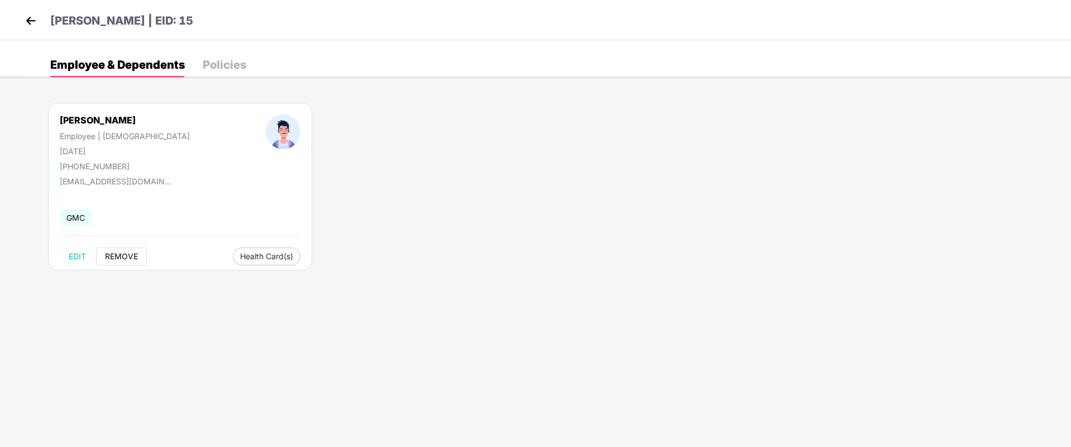
click at [136, 257] on span "REMOVE" at bounding box center [121, 256] width 33 height 9
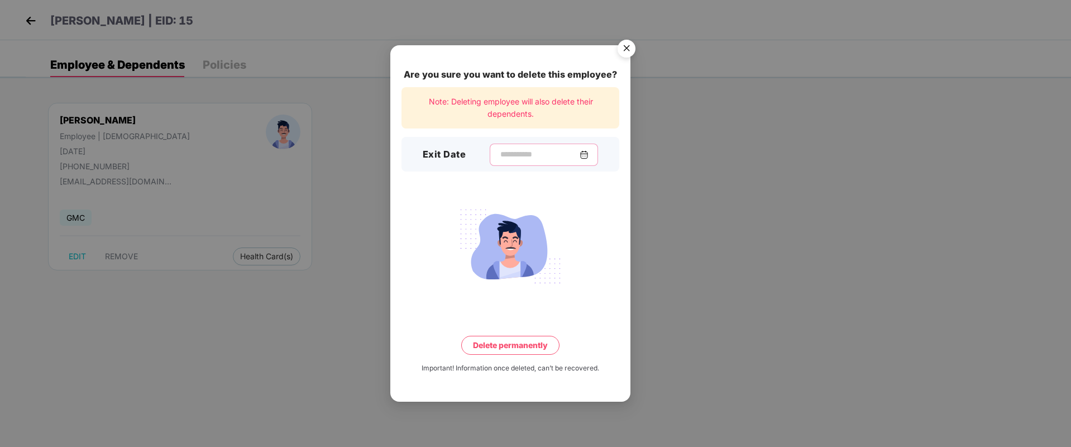
click at [503, 154] on input at bounding box center [539, 155] width 80 height 12
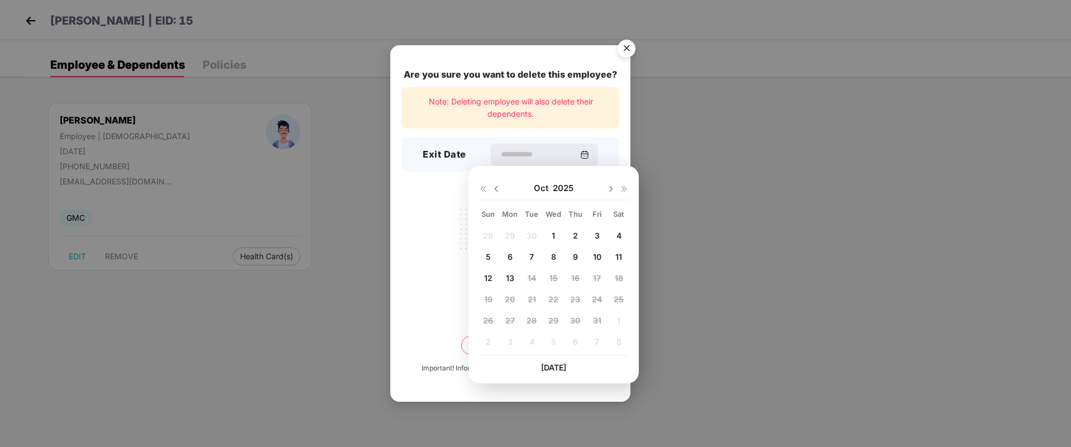
click at [626, 37] on img "Close" at bounding box center [626, 50] width 31 height 31
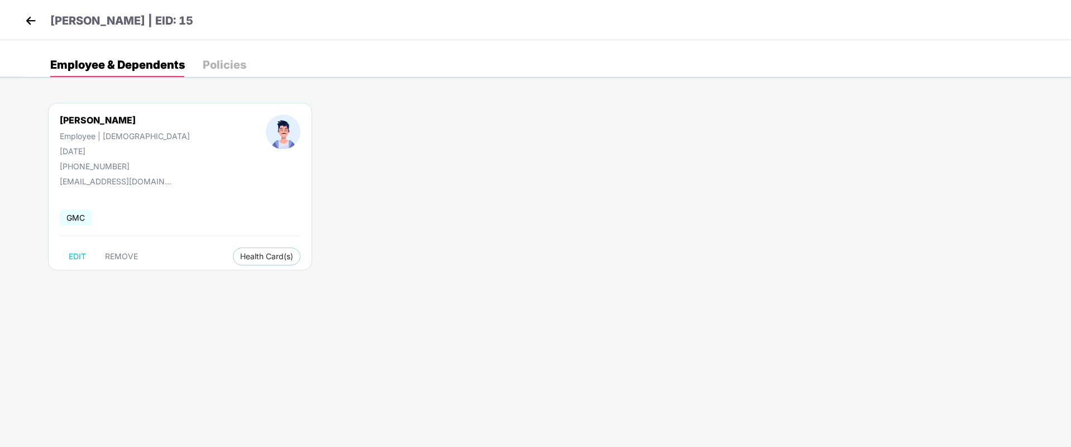
click at [31, 21] on img at bounding box center [30, 20] width 17 height 17
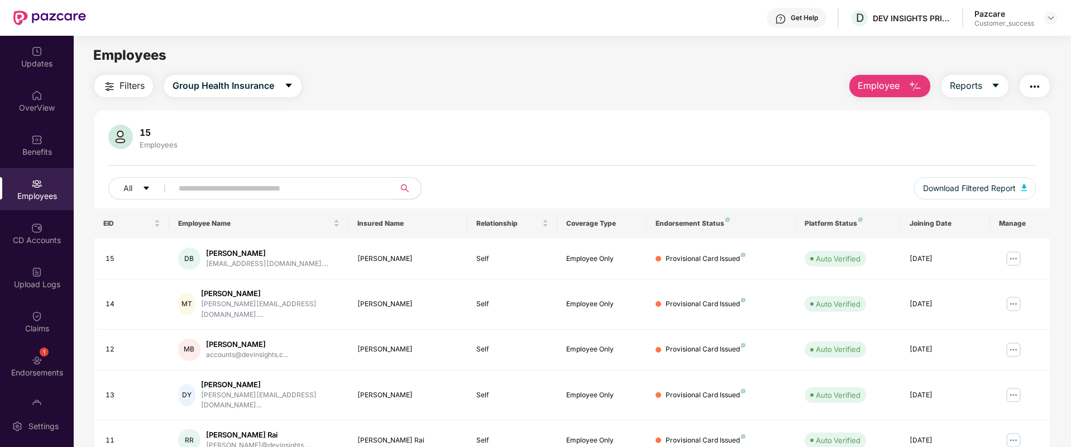
click at [885, 84] on span "Employee" at bounding box center [879, 86] width 42 height 14
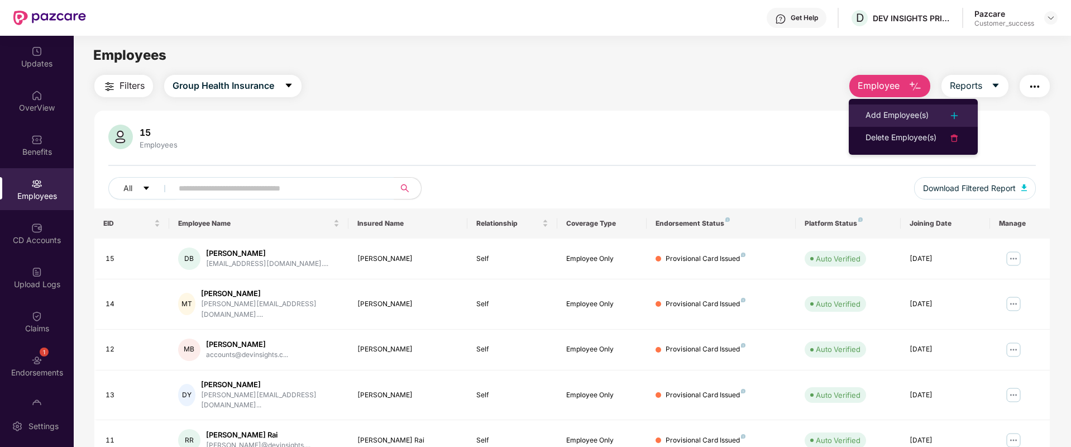
click at [888, 106] on li "Add Employee(s)" at bounding box center [913, 115] width 129 height 22
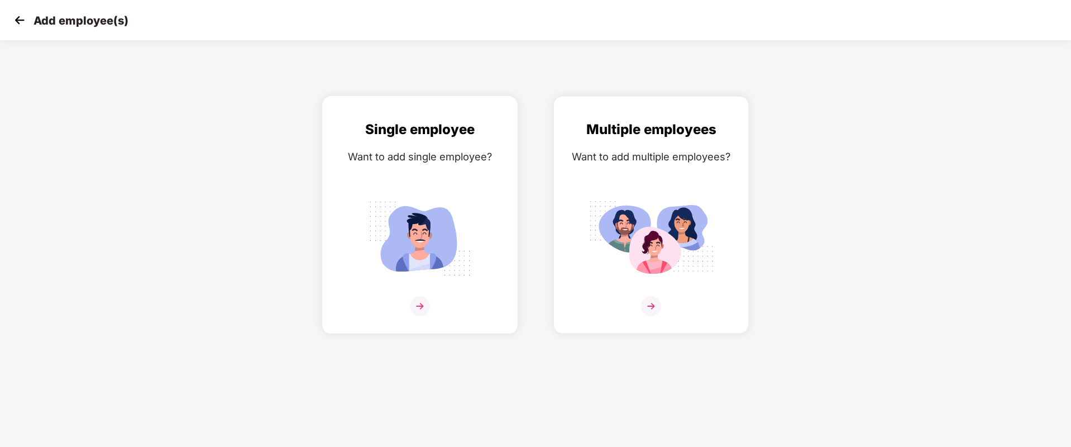
click at [423, 303] on img at bounding box center [420, 306] width 20 height 20
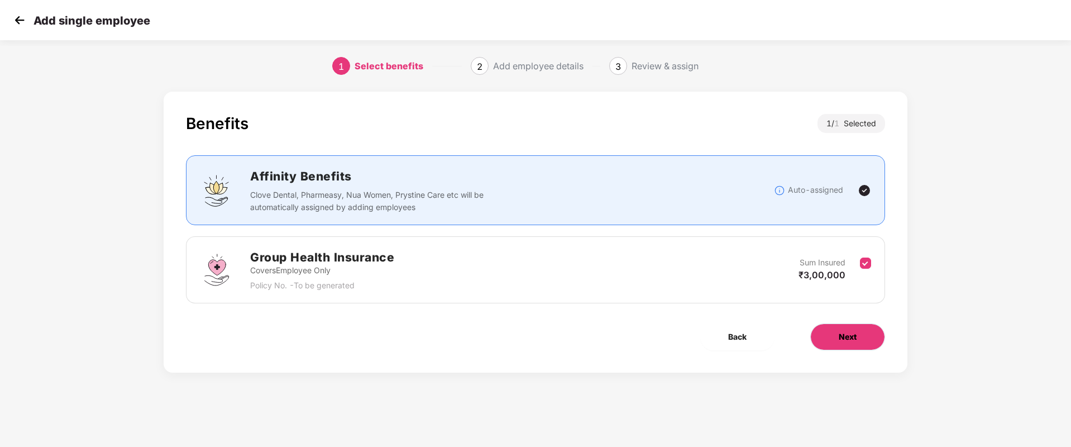
click at [856, 343] on button "Next" at bounding box center [847, 336] width 75 height 27
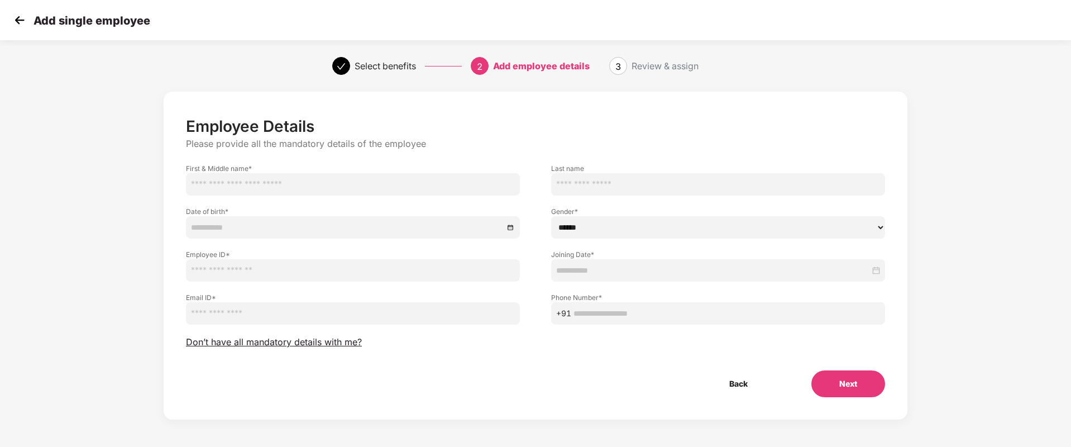
click at [27, 18] on img at bounding box center [19, 20] width 17 height 17
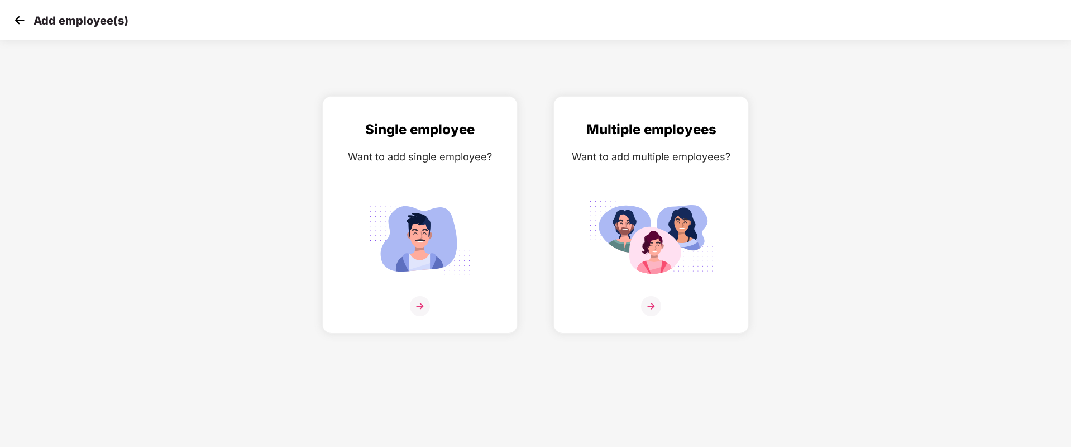
click at [15, 26] on img at bounding box center [19, 20] width 17 height 17
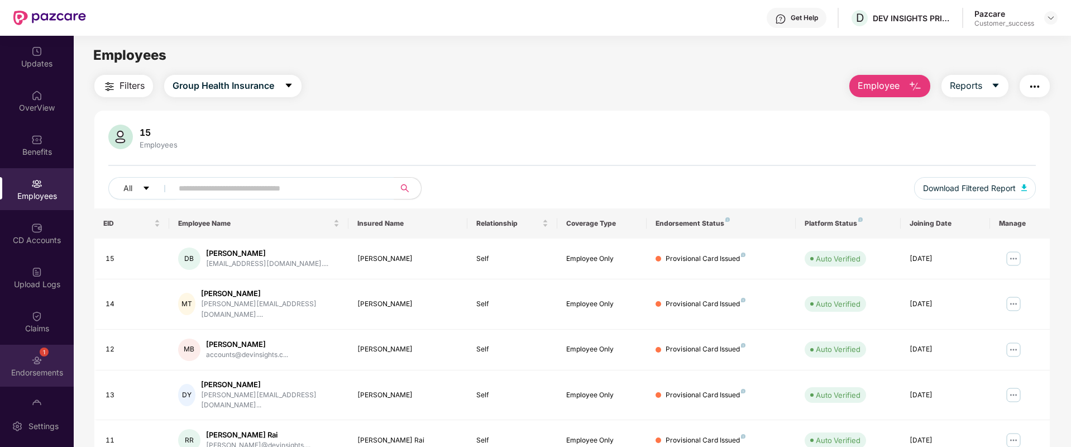
click at [31, 359] on img at bounding box center [36, 360] width 11 height 11
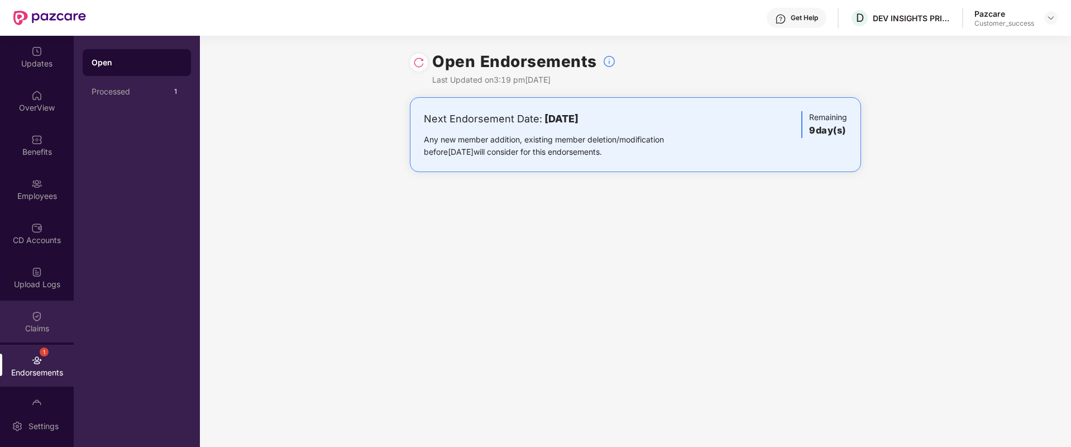
click at [21, 328] on div "Claims" at bounding box center [37, 328] width 74 height 11
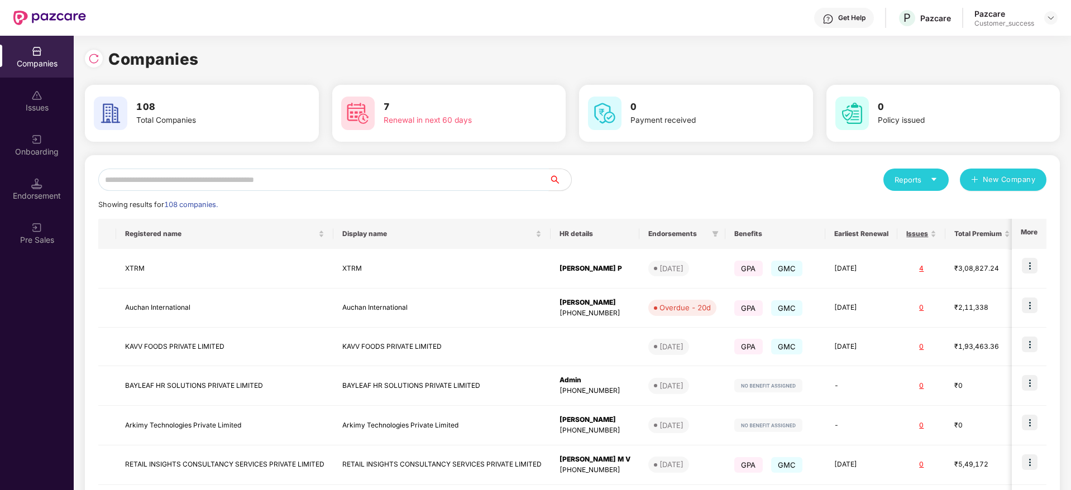
click at [145, 170] on input "text" at bounding box center [323, 180] width 451 height 22
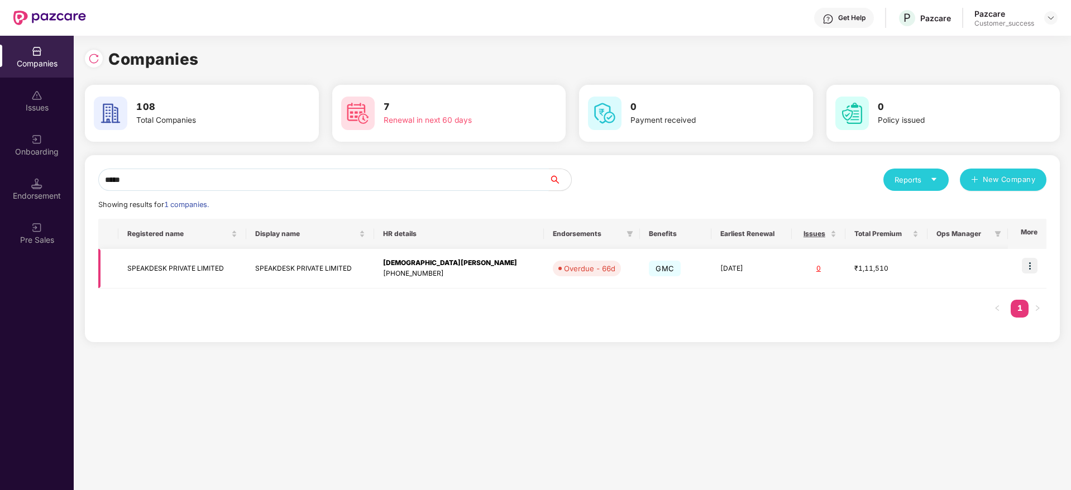
type input "*****"
click at [177, 275] on td "SPEAKDESK PRIVATE LIMITED" at bounding box center [182, 269] width 128 height 40
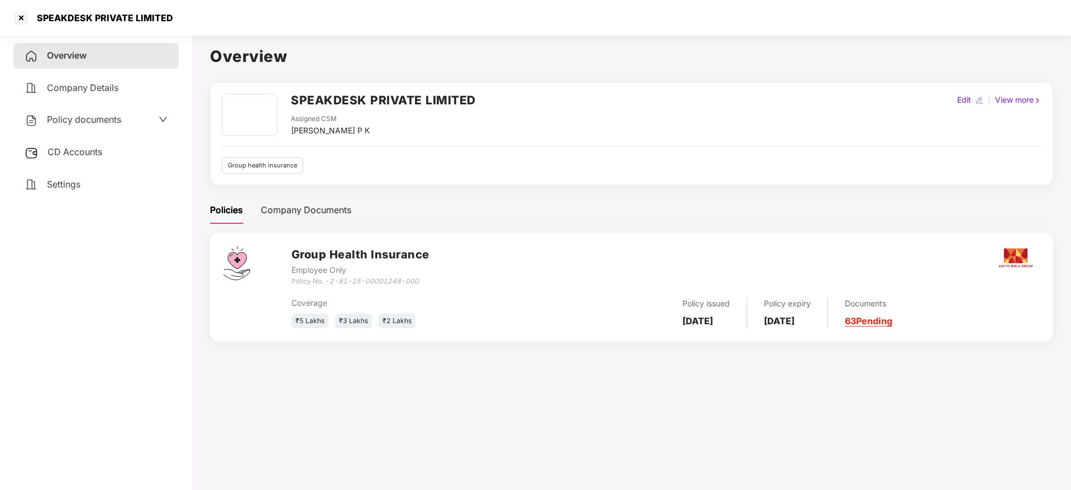
click at [111, 121] on span "Policy documents" at bounding box center [84, 119] width 74 height 11
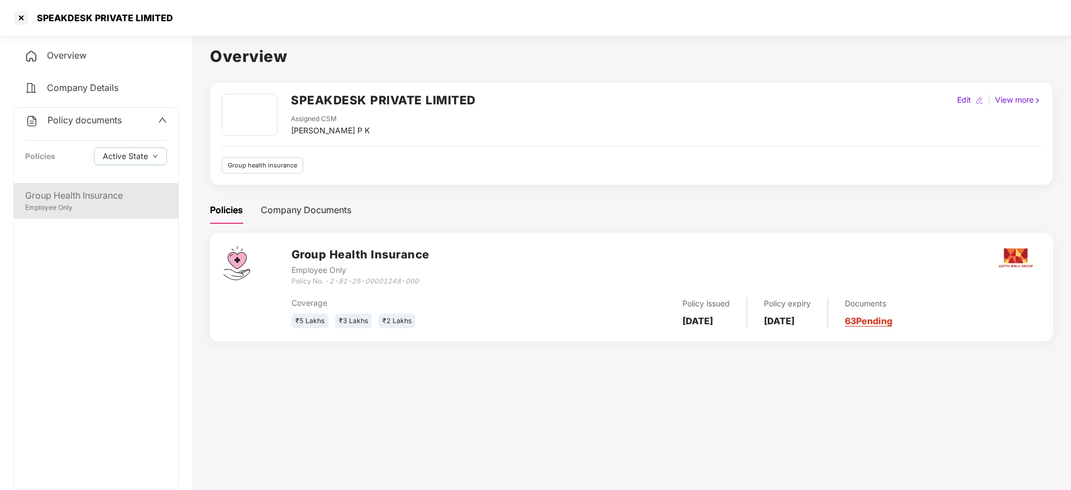
click at [75, 211] on div "Employee Only" at bounding box center [96, 208] width 142 height 11
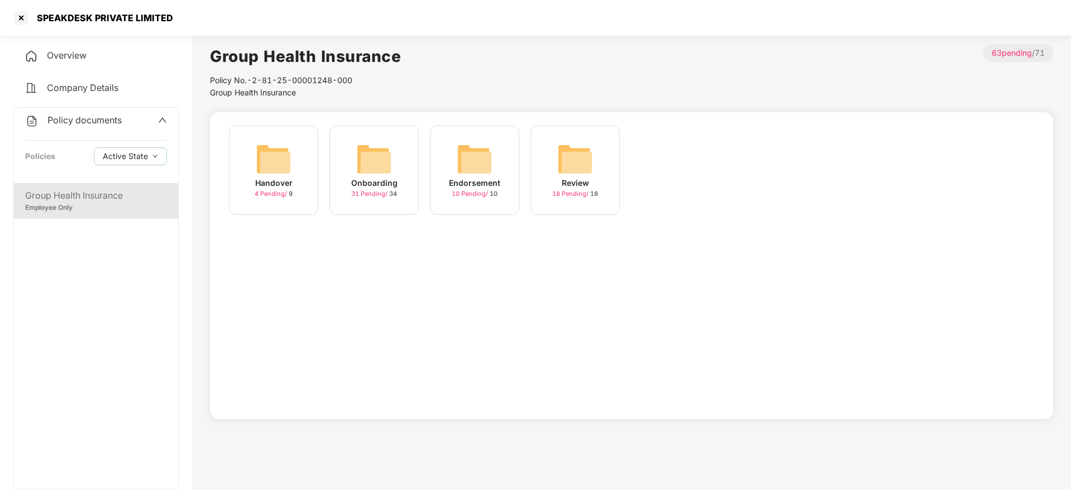
click at [347, 176] on div "Onboarding 31 Pending / 34" at bounding box center [374, 170] width 89 height 89
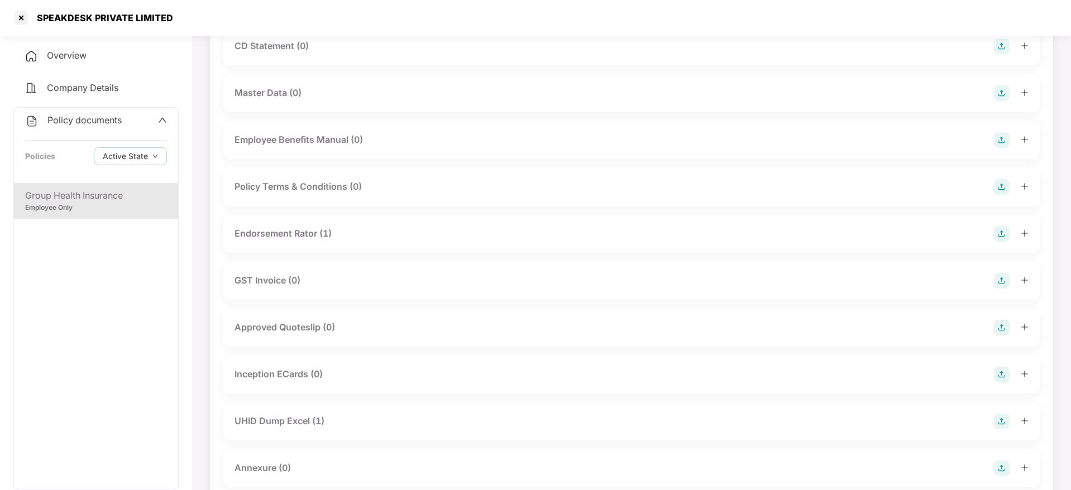
scroll to position [101, 0]
click at [312, 312] on div "Endorsement Rator (1)" at bounding box center [631, 326] width 817 height 38
click at [309, 326] on div "Endorsement Rator (1)" at bounding box center [283, 325] width 97 height 14
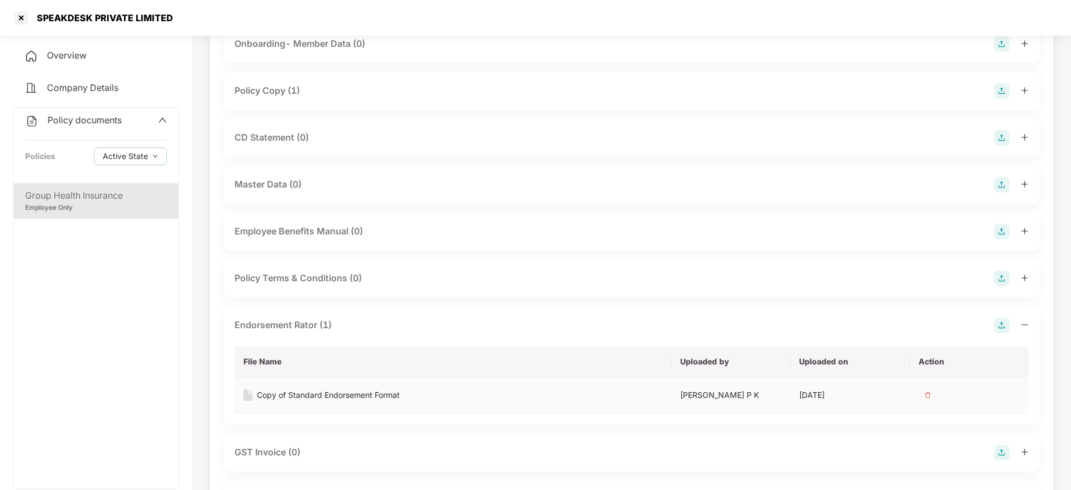
click at [938, 395] on td at bounding box center [969, 396] width 119 height 36
click at [926, 395] on img at bounding box center [928, 396] width 18 height 18
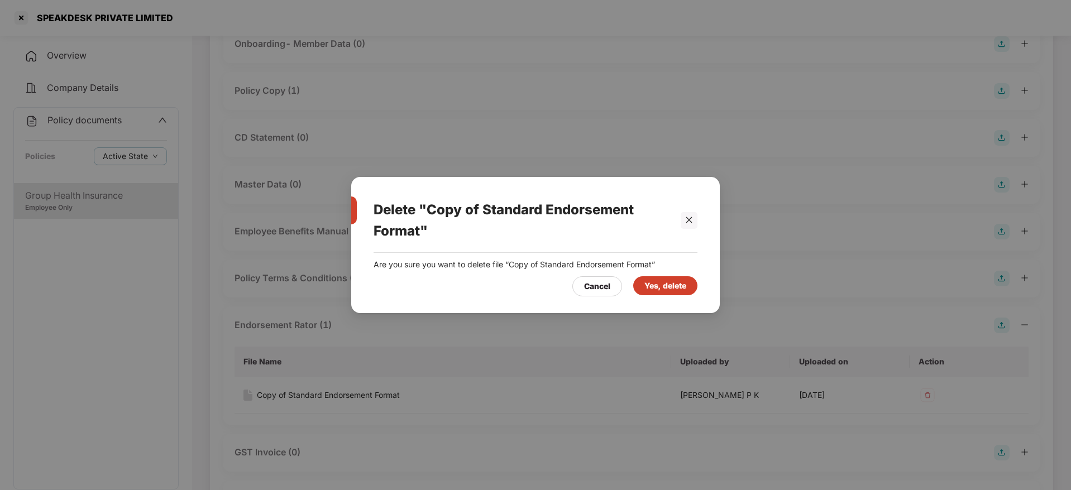
click at [669, 283] on div "Yes, delete" at bounding box center [666, 286] width 42 height 12
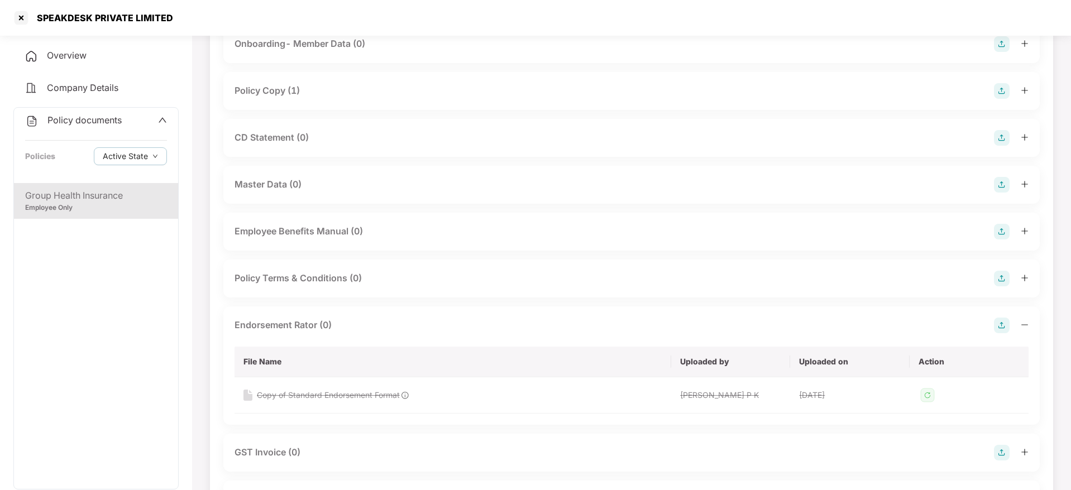
click at [1001, 325] on img at bounding box center [1002, 326] width 16 height 16
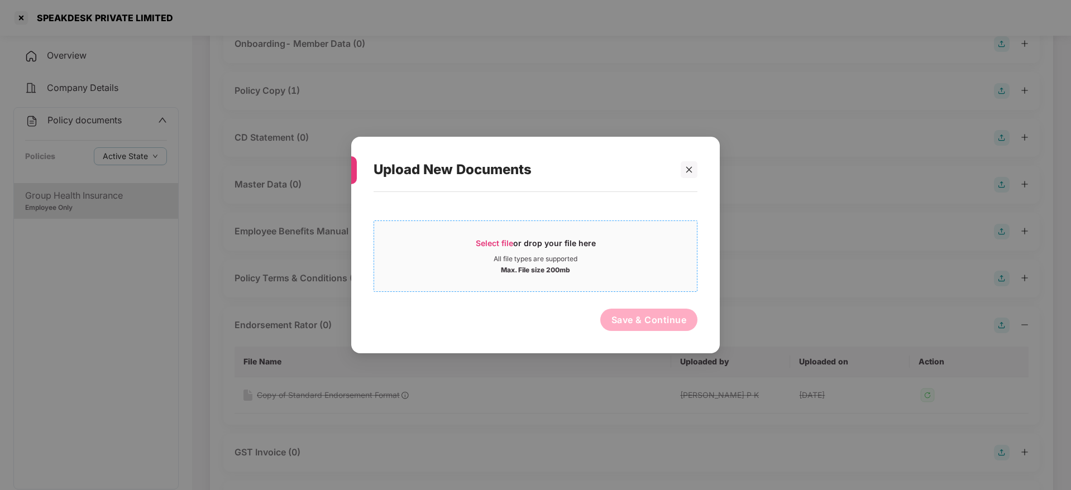
click at [505, 249] on div "Select file or drop your file here" at bounding box center [536, 246] width 120 height 17
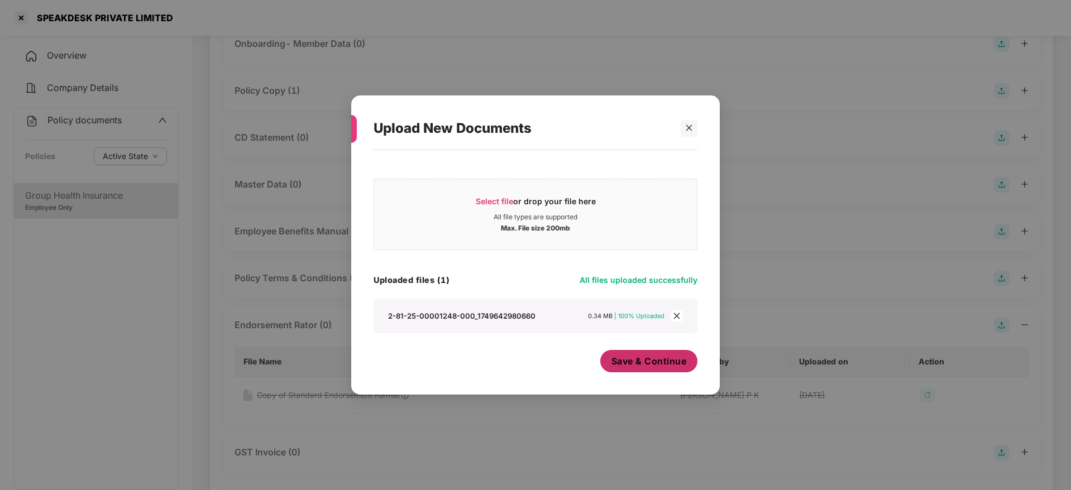
click at [676, 369] on button "Save & Continue" at bounding box center [649, 361] width 98 height 22
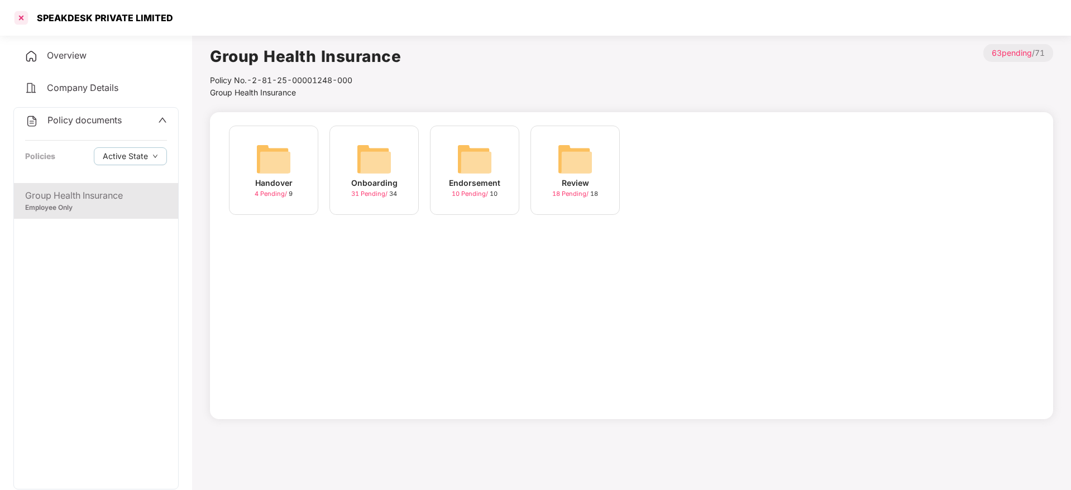
click at [23, 20] on div at bounding box center [21, 18] width 18 height 18
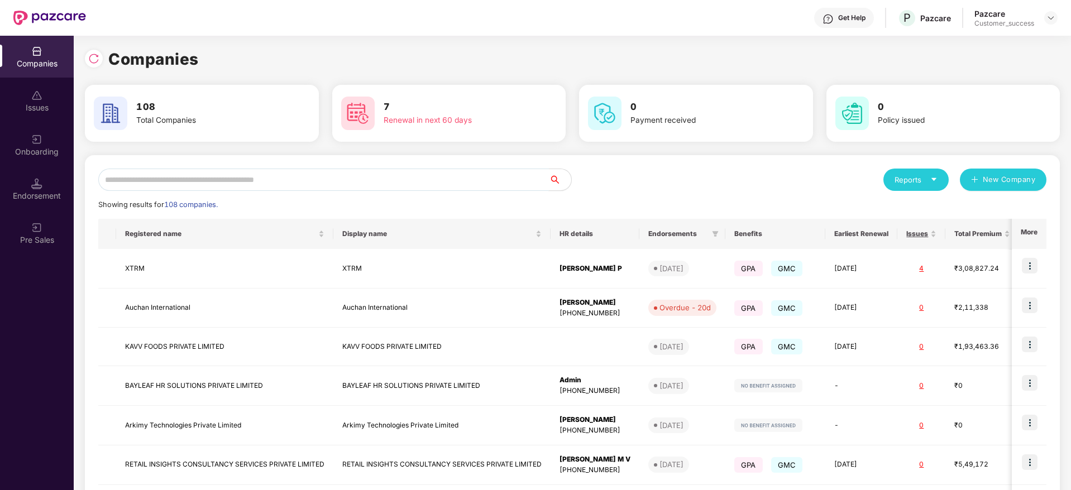
click at [183, 187] on input "text" at bounding box center [323, 180] width 451 height 22
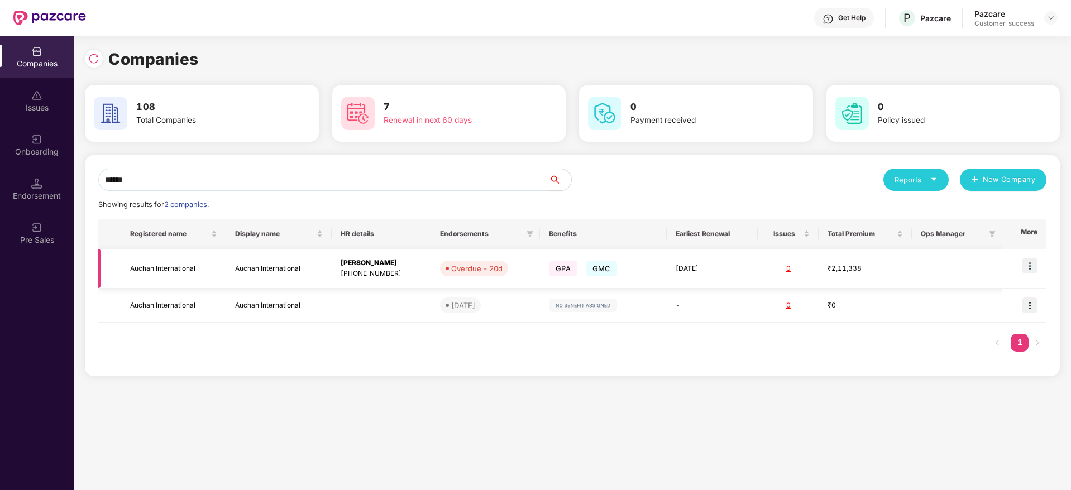
type input "******"
click at [1029, 264] on img at bounding box center [1030, 266] width 16 height 16
click at [218, 273] on td "Auchan International" at bounding box center [174, 269] width 106 height 40
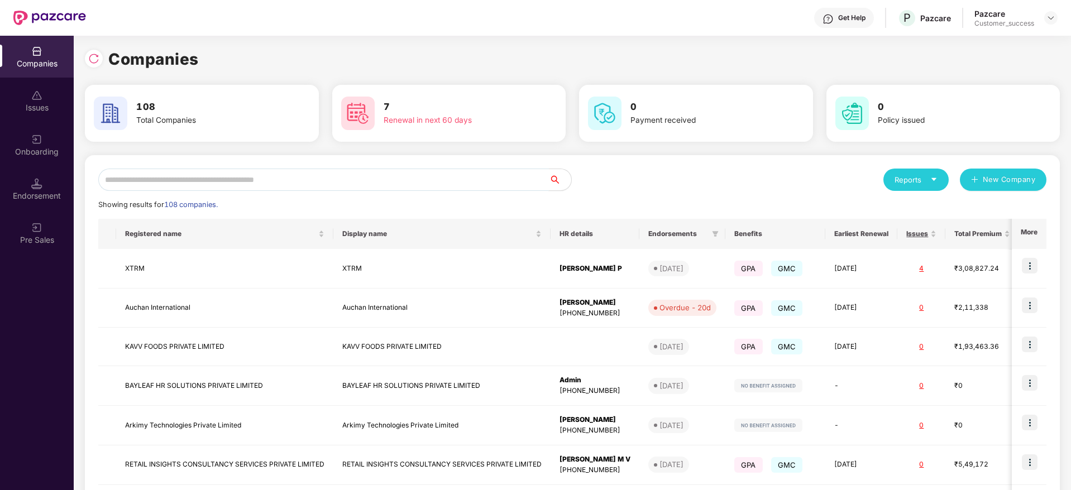
click at [212, 182] on input "text" at bounding box center [323, 180] width 451 height 22
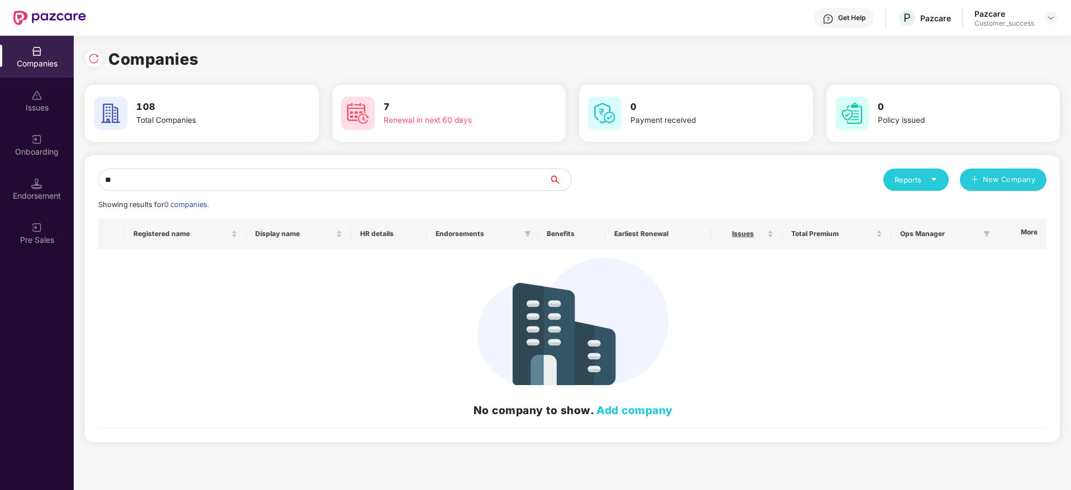
type input "*"
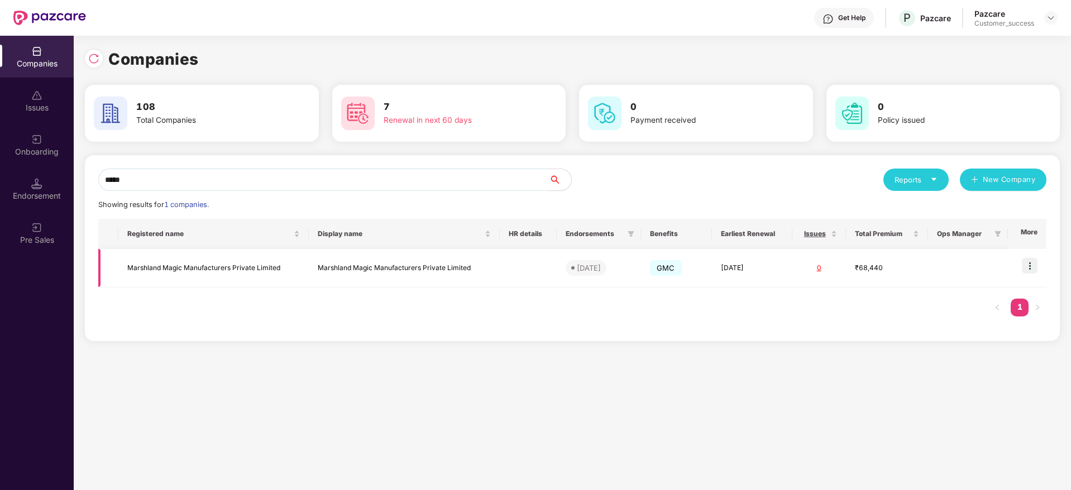
type input "*****"
click at [1024, 262] on img at bounding box center [1030, 266] width 16 height 16
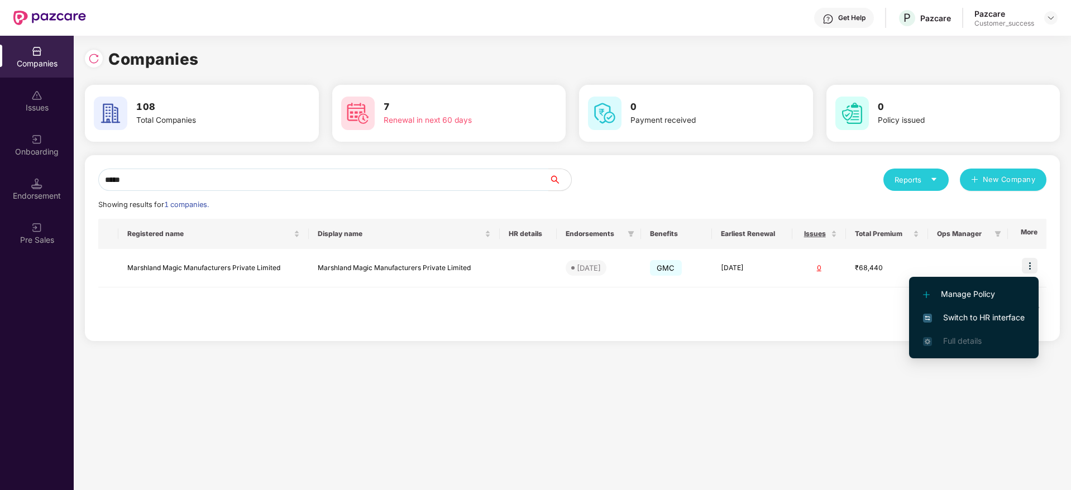
click at [980, 318] on span "Switch to HR interface" at bounding box center [974, 318] width 102 height 12
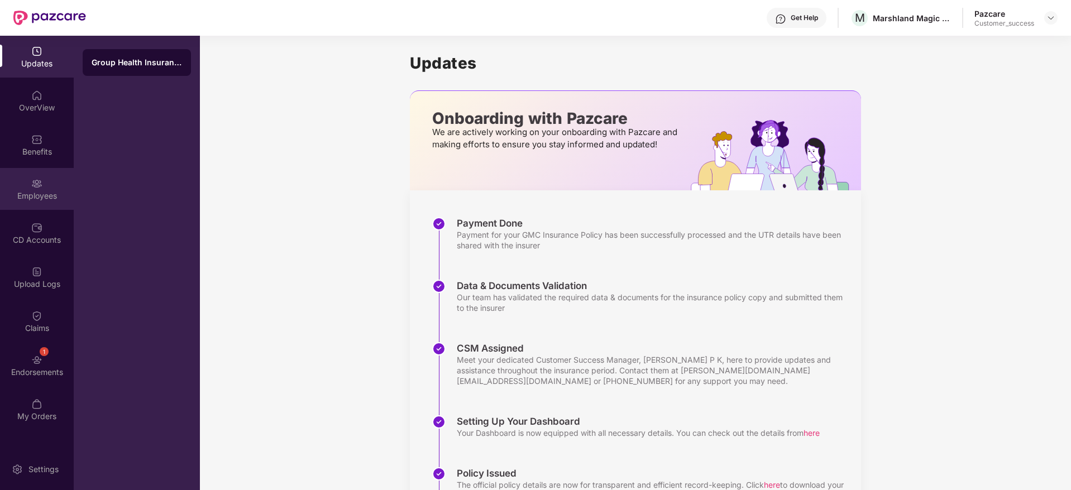
click at [31, 188] on img at bounding box center [36, 183] width 11 height 11
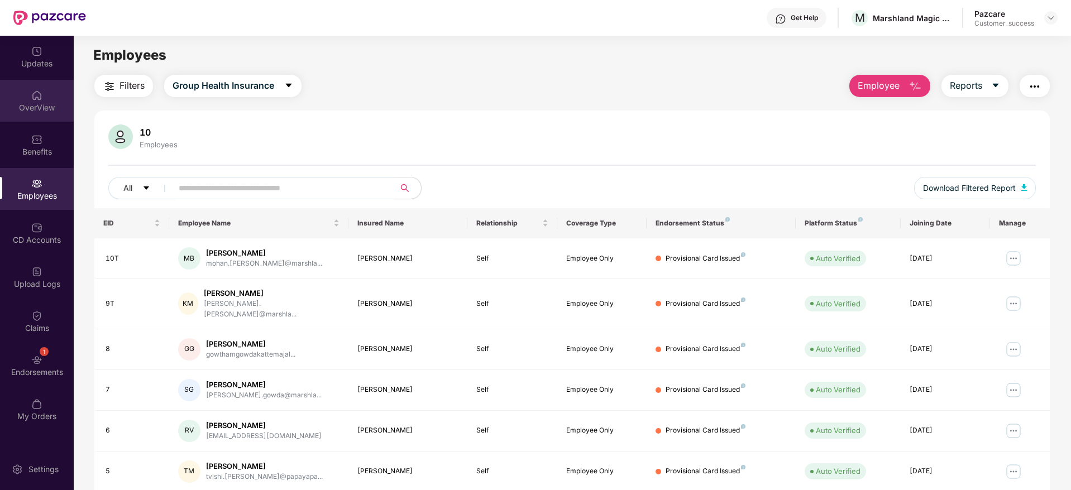
click at [23, 109] on div "OverView" at bounding box center [37, 107] width 74 height 11
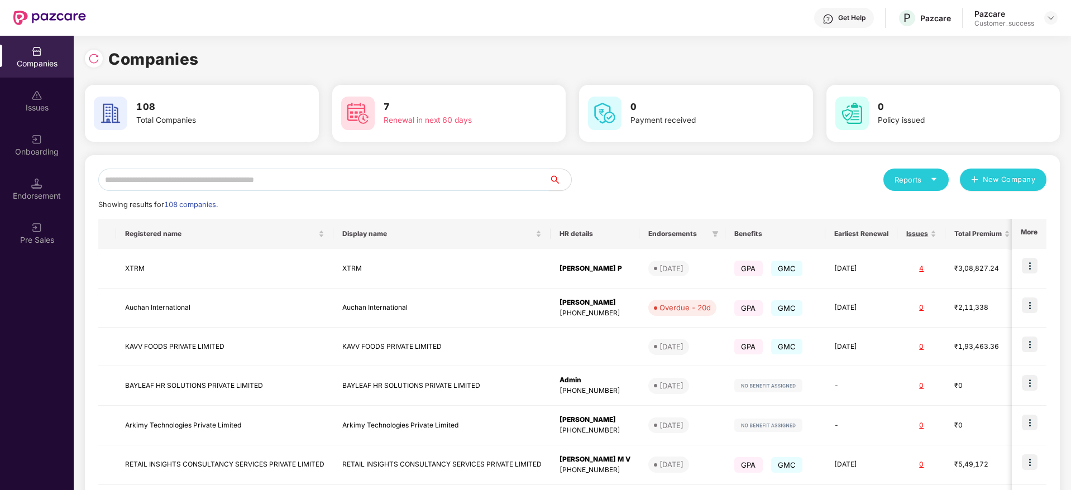
click at [193, 173] on input "text" at bounding box center [323, 180] width 451 height 22
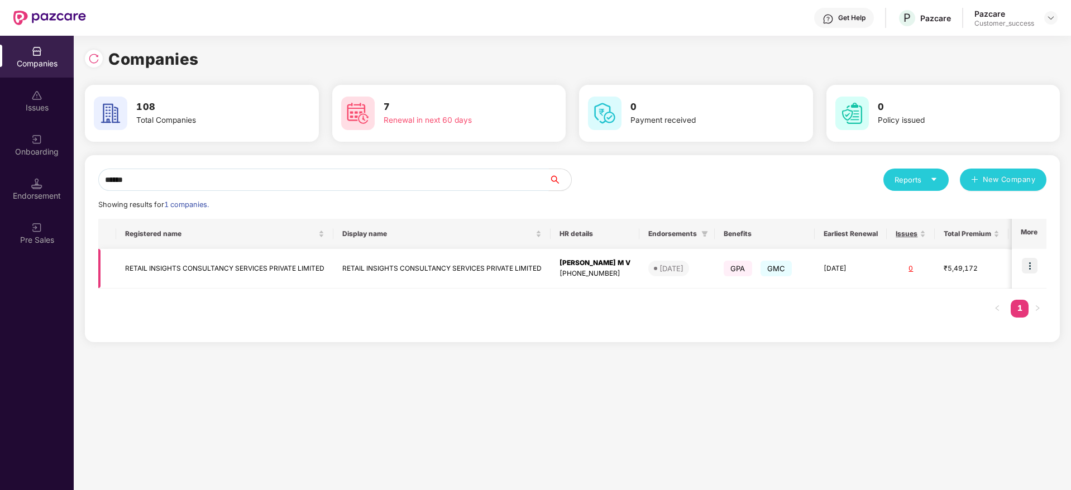
type input "******"
click at [1032, 270] on img at bounding box center [1030, 266] width 16 height 16
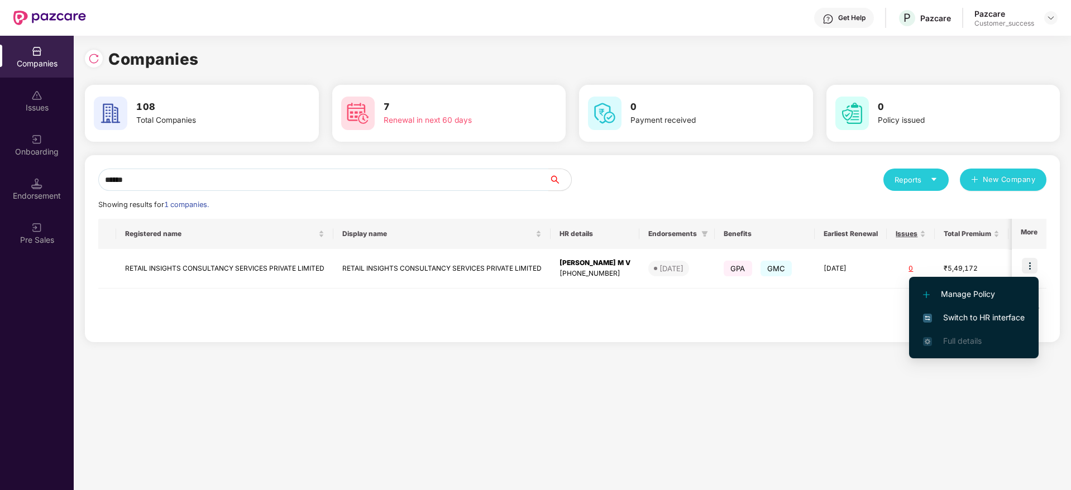
click at [981, 313] on span "Switch to HR interface" at bounding box center [974, 318] width 102 height 12
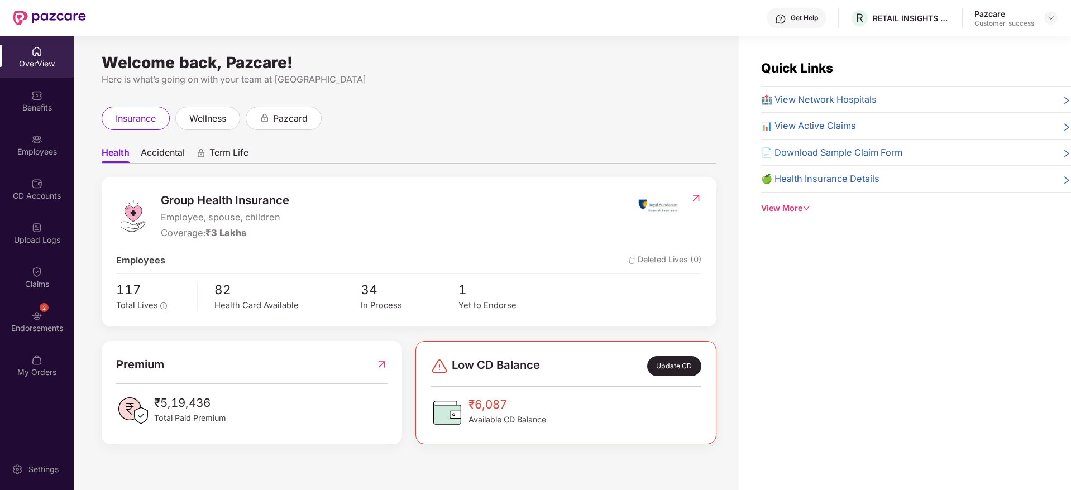
click at [16, 146] on div "Employees" at bounding box center [37, 151] width 74 height 11
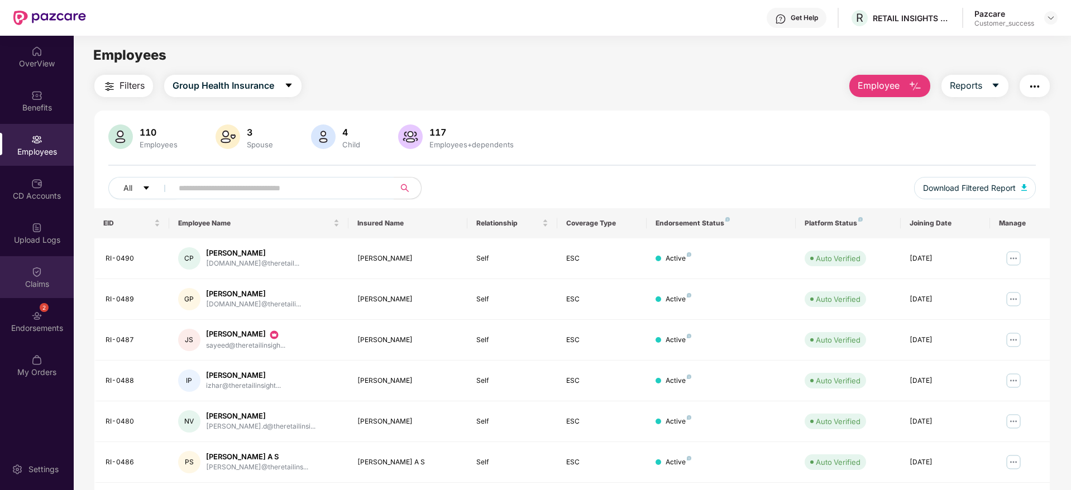
click at [51, 279] on div "Claims" at bounding box center [37, 284] width 74 height 11
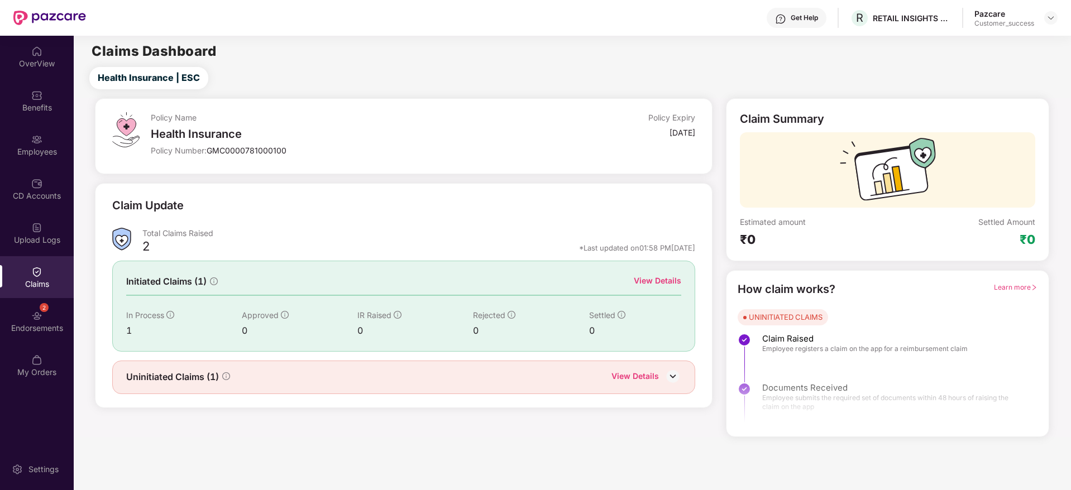
click at [657, 283] on div "View Details" at bounding box center [657, 281] width 47 height 12
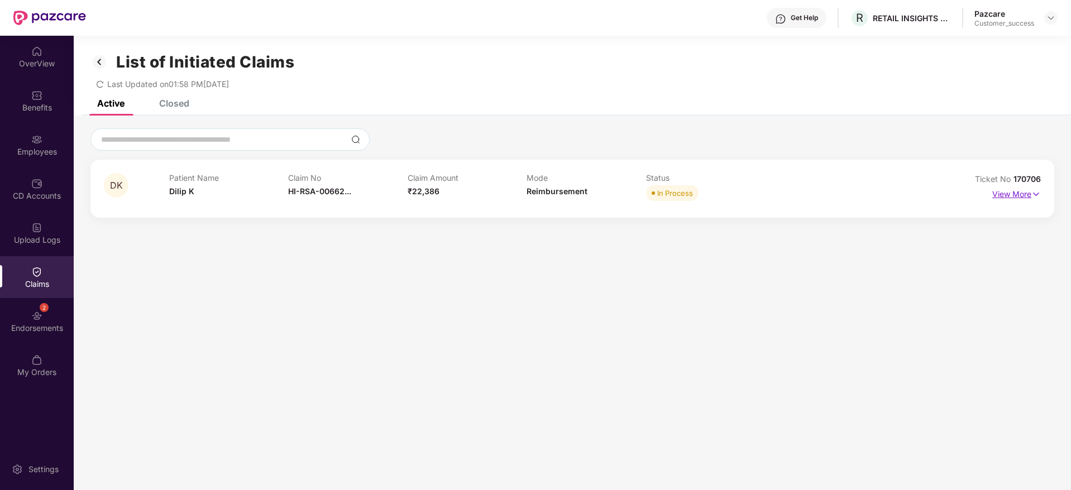
click at [1025, 195] on p "View More" at bounding box center [1017, 192] width 49 height 15
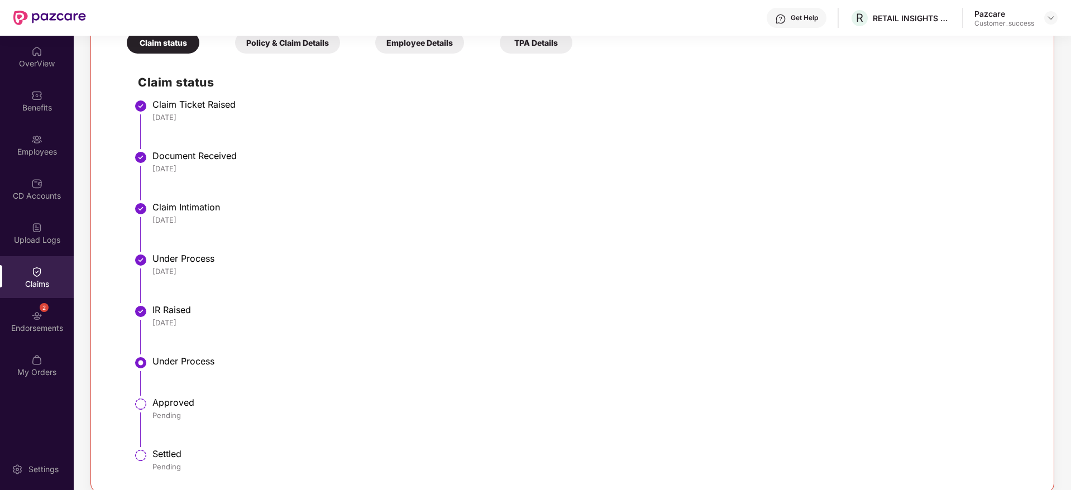
scroll to position [248, 0]
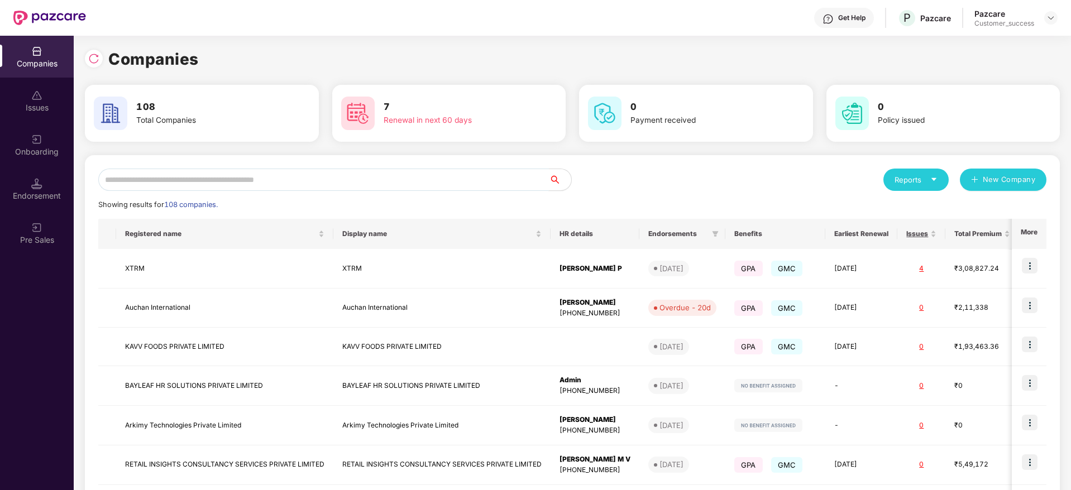
click at [135, 178] on input "text" at bounding box center [323, 180] width 451 height 22
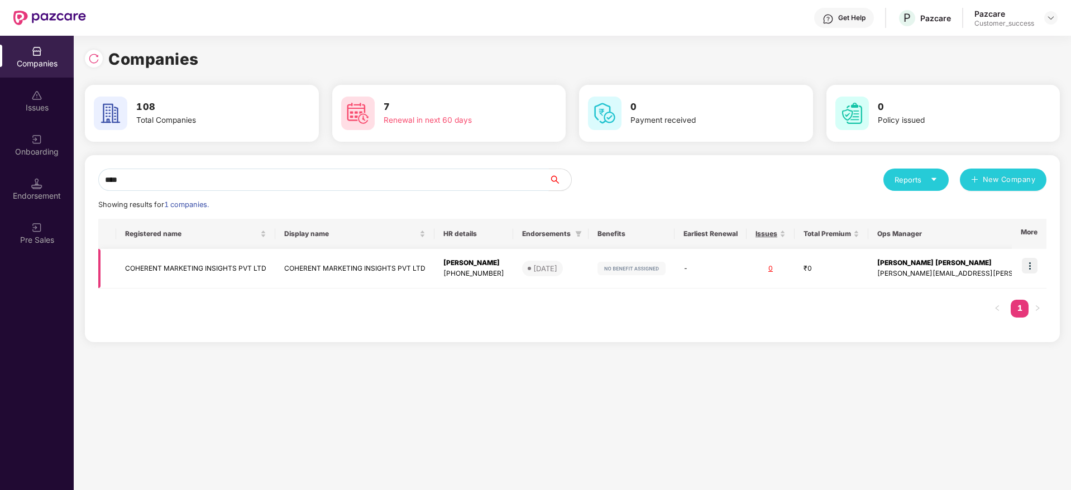
type input "****"
click at [147, 267] on td "COHERENT MARKETING INSIGHTS PVT LTD" at bounding box center [195, 269] width 159 height 40
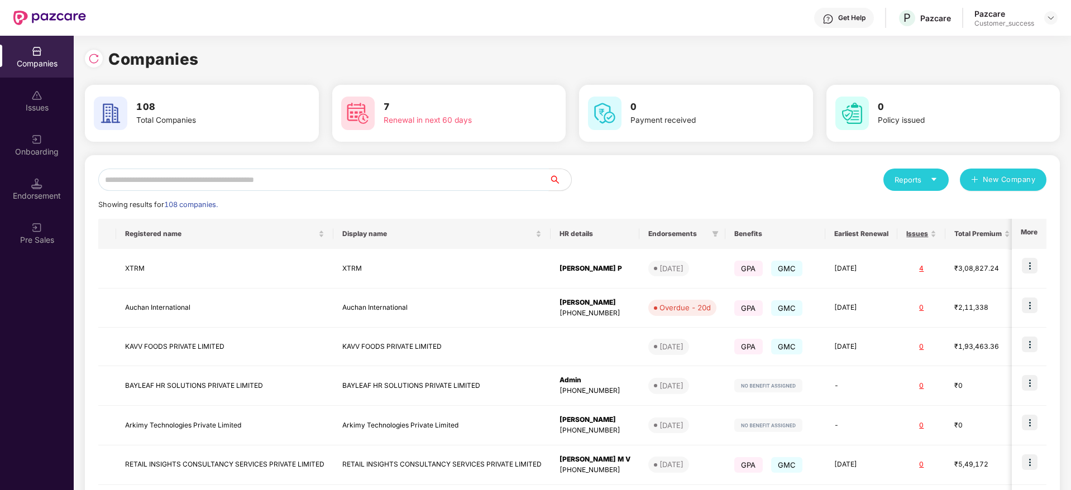
click at [182, 180] on input "text" at bounding box center [323, 180] width 451 height 22
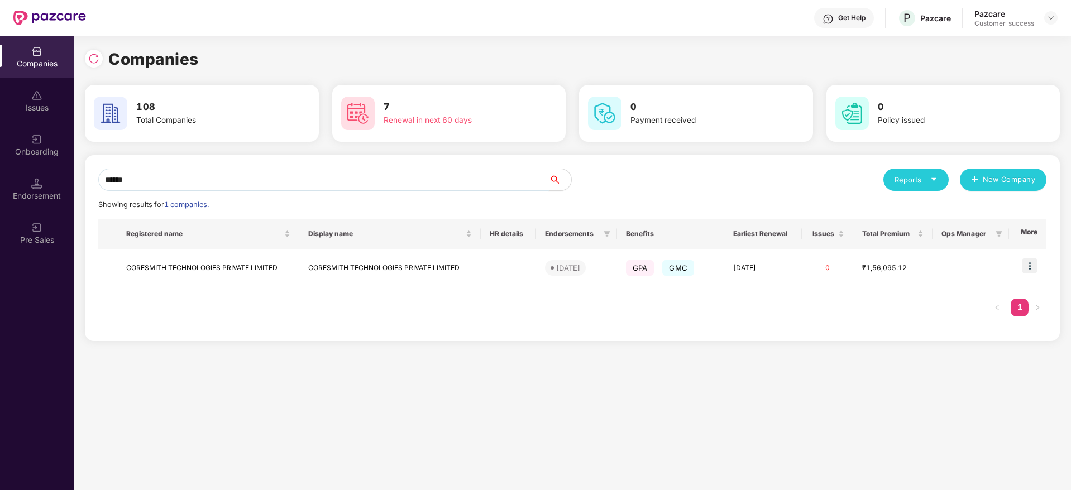
type input "******"
click at [158, 168] on div "****** Reports New Company Showing results for 1 companies. Registered name Dis…" at bounding box center [572, 248] width 975 height 186
